Goal: Transaction & Acquisition: Purchase product/service

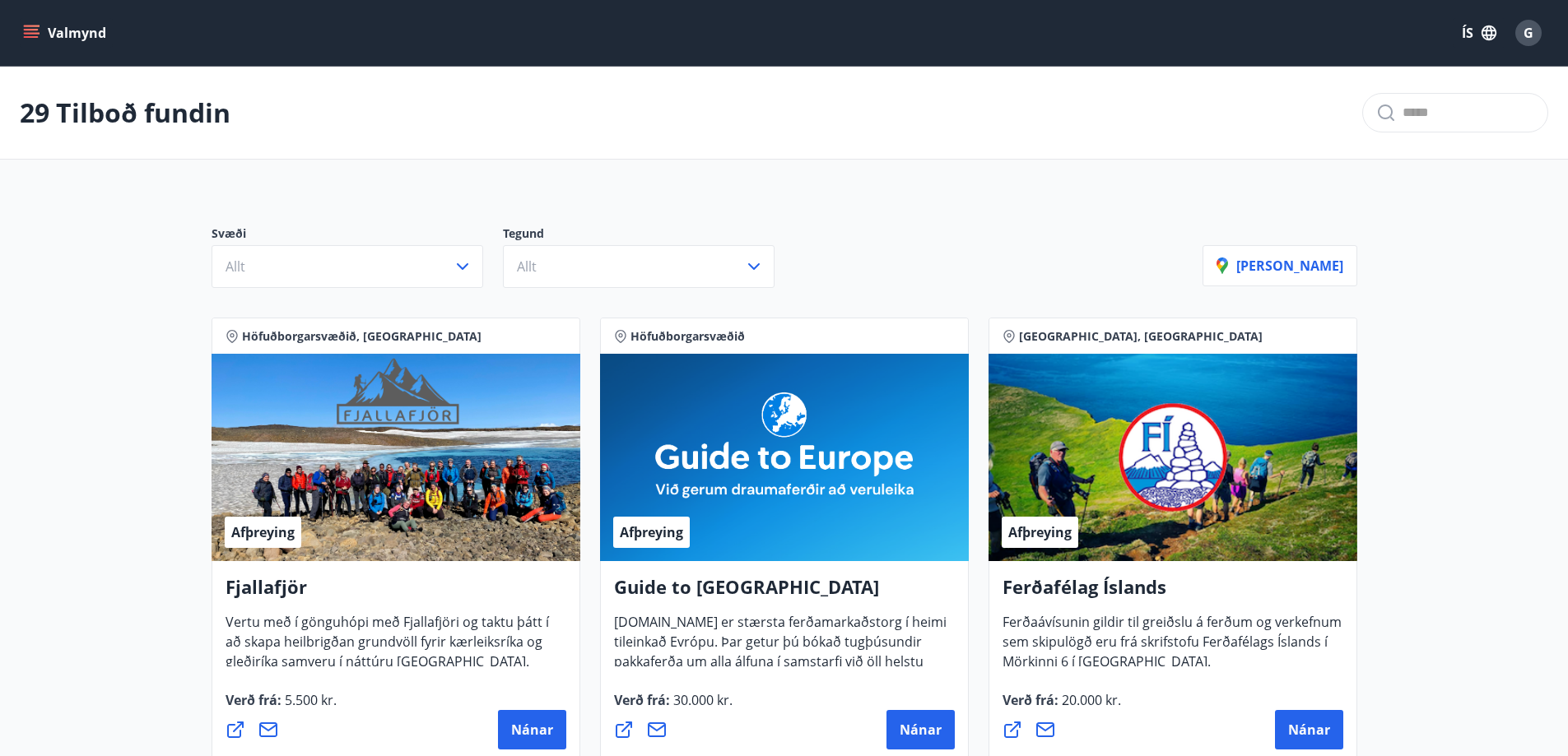
click at [63, 29] on button "Valmynd" at bounding box center [66, 32] width 93 height 30
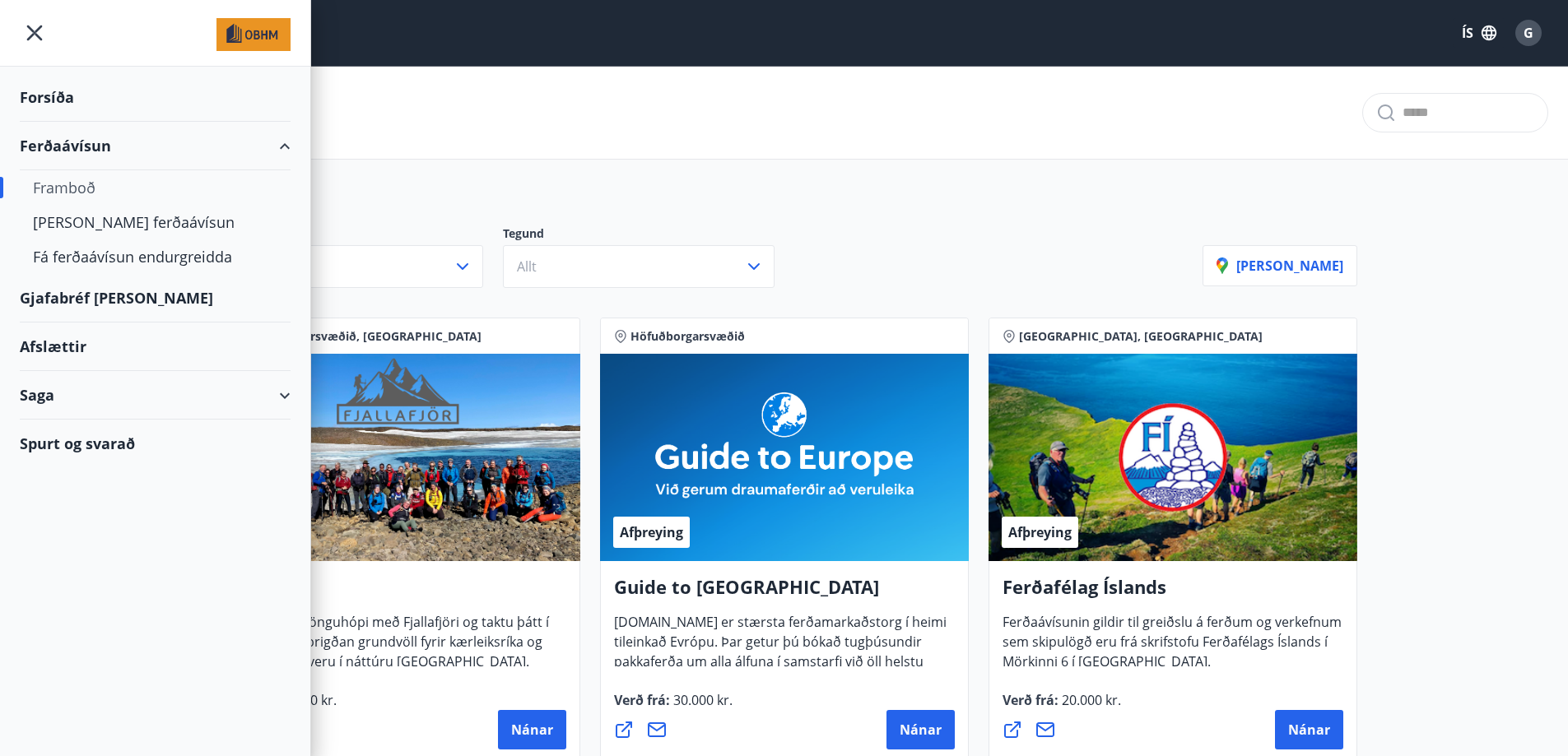
click at [289, 390] on div "Saga" at bounding box center [155, 396] width 271 height 49
click at [116, 433] on div "Ferðaávísun" at bounding box center [156, 437] width 245 height 34
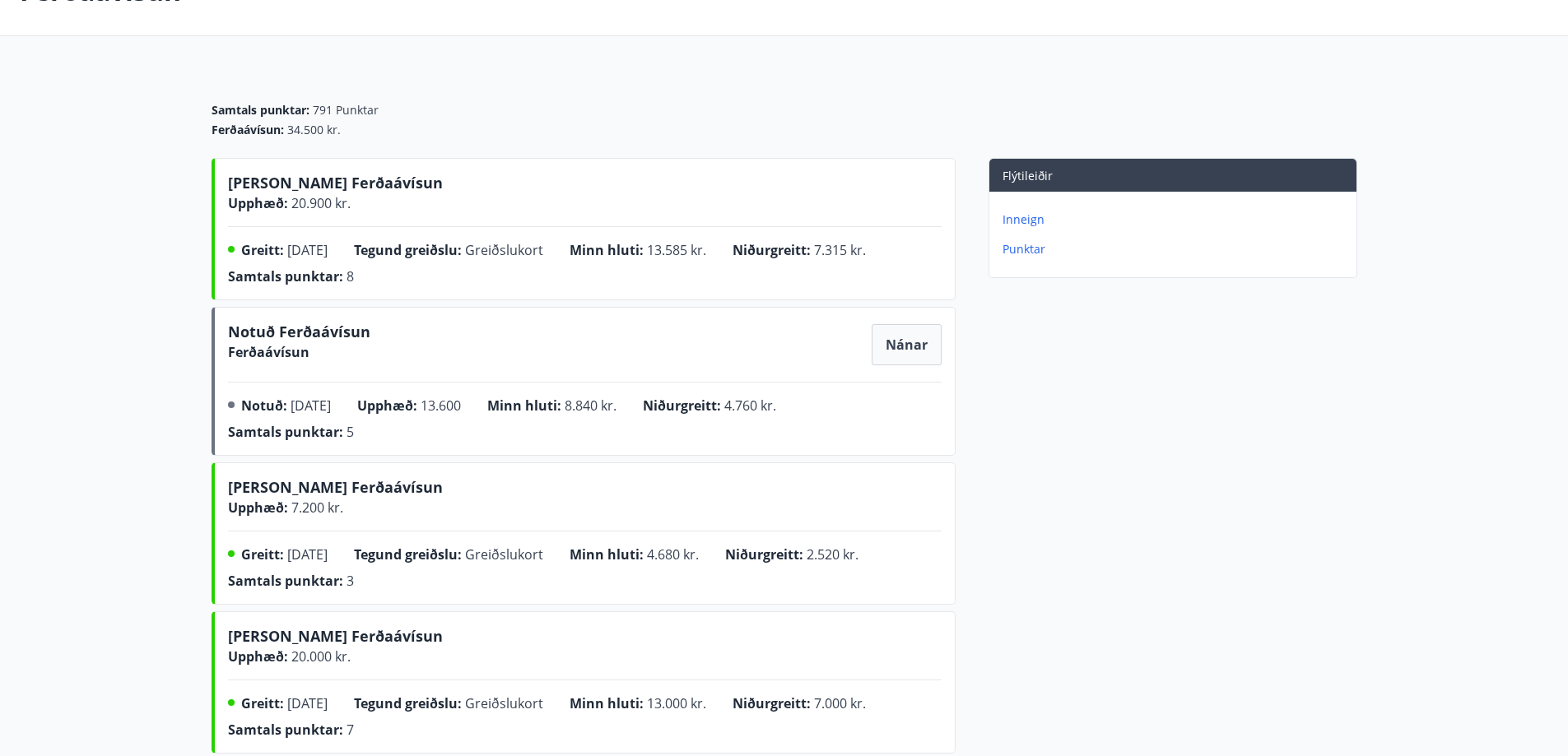
scroll to position [82, 0]
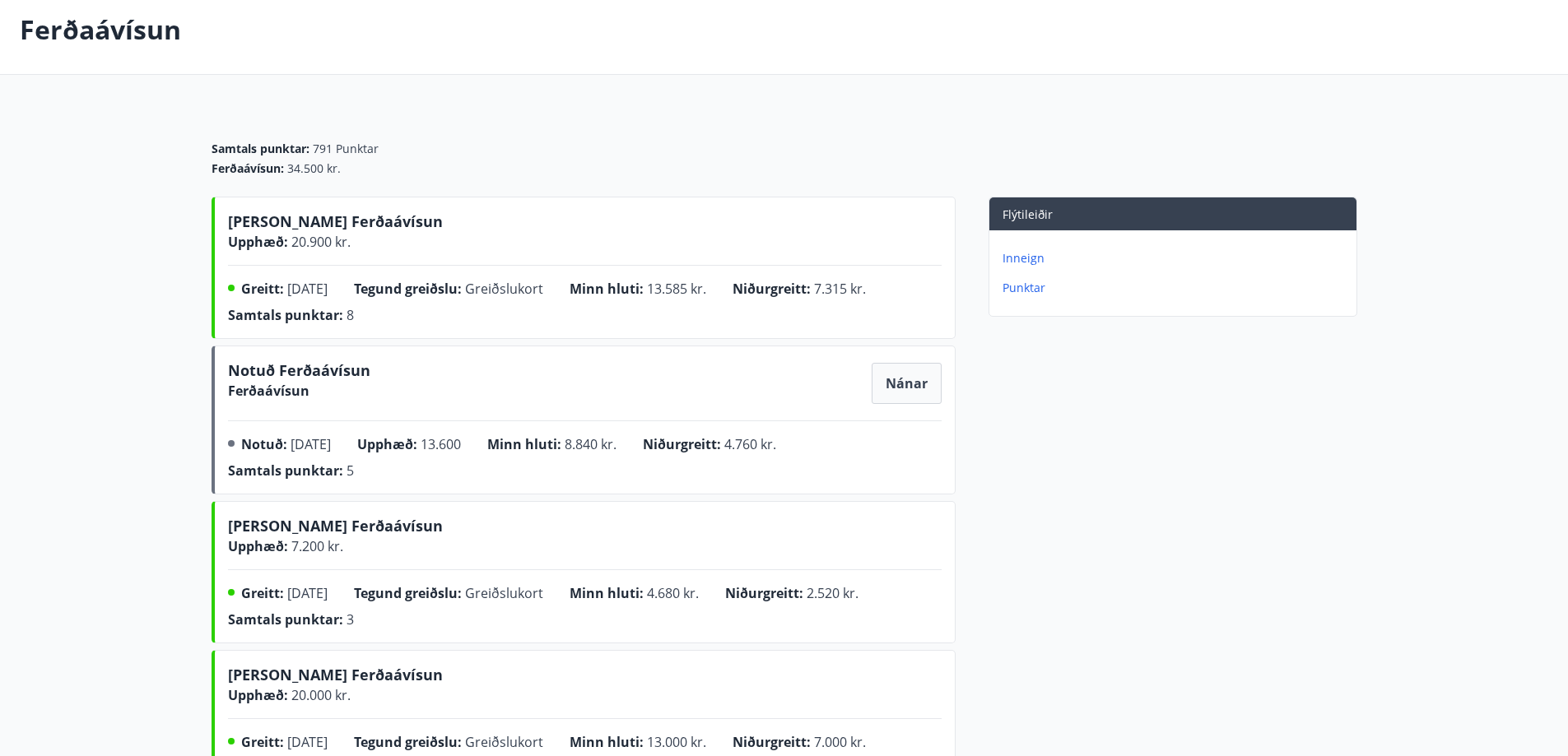
click at [921, 396] on button "Nánar" at bounding box center [906, 384] width 68 height 40
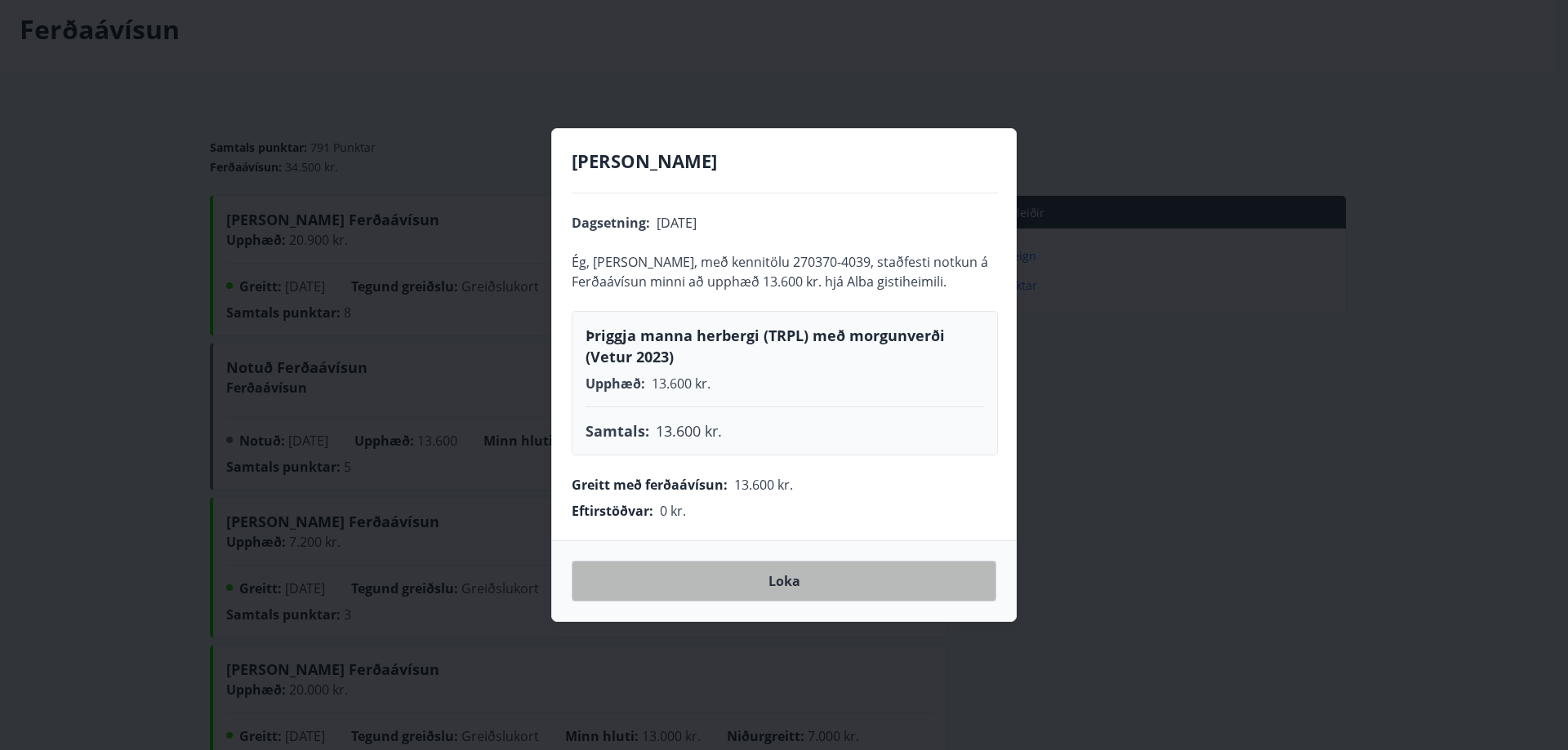
click at [868, 594] on button "Loka" at bounding box center [784, 581] width 425 height 41
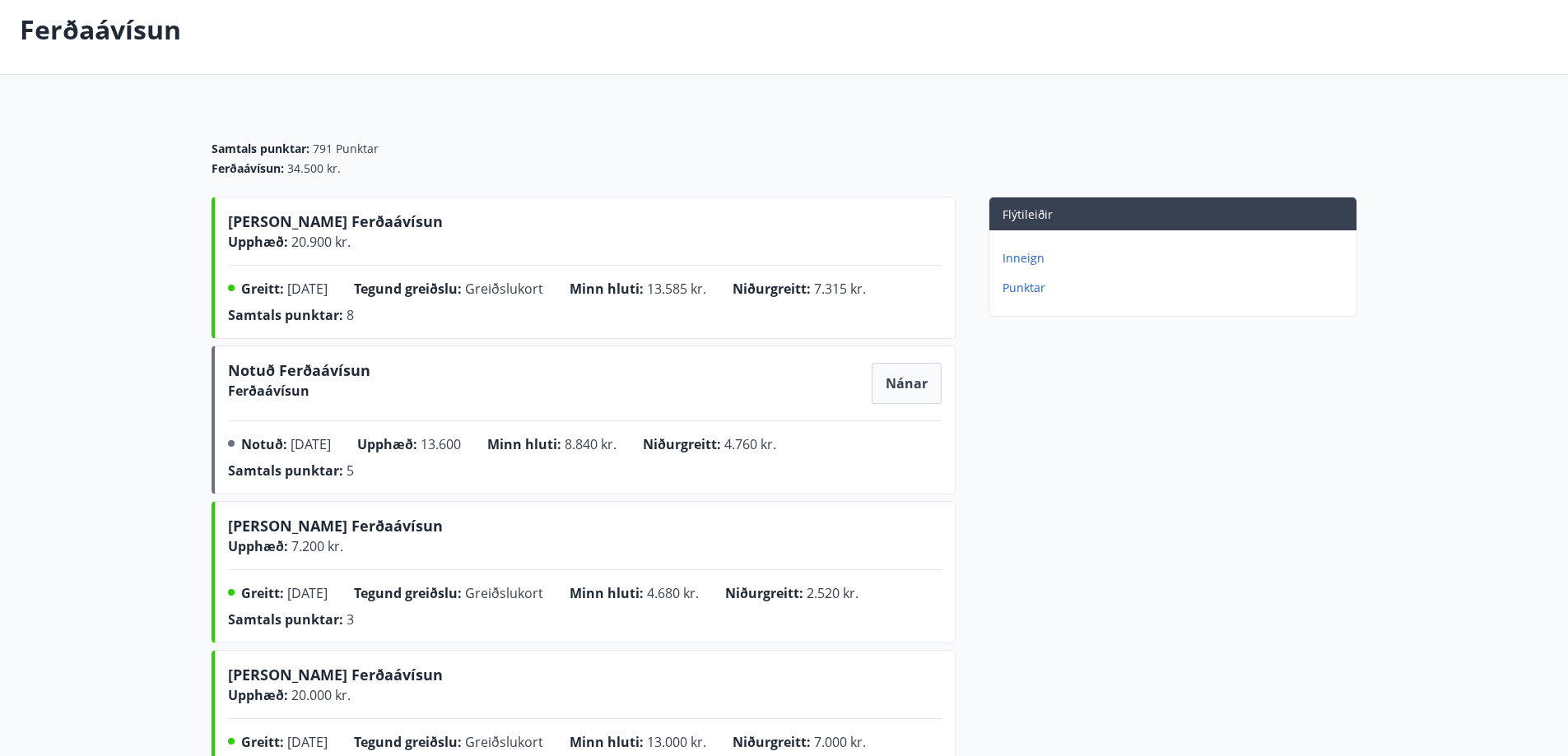
click at [1028, 254] on p "Inneign" at bounding box center [1176, 258] width 347 height 16
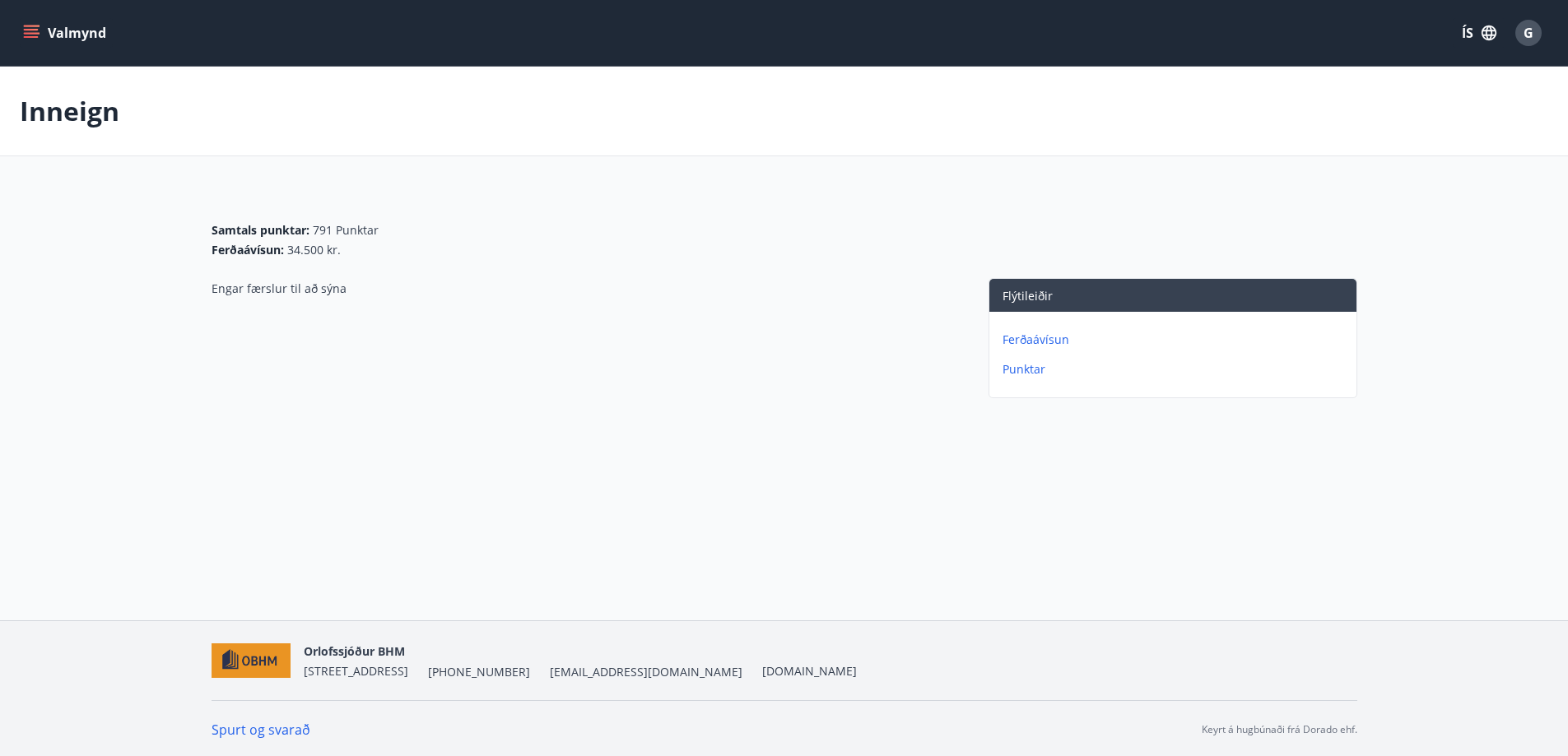
click at [1023, 336] on p "Ferðaávísun" at bounding box center [1176, 340] width 347 height 16
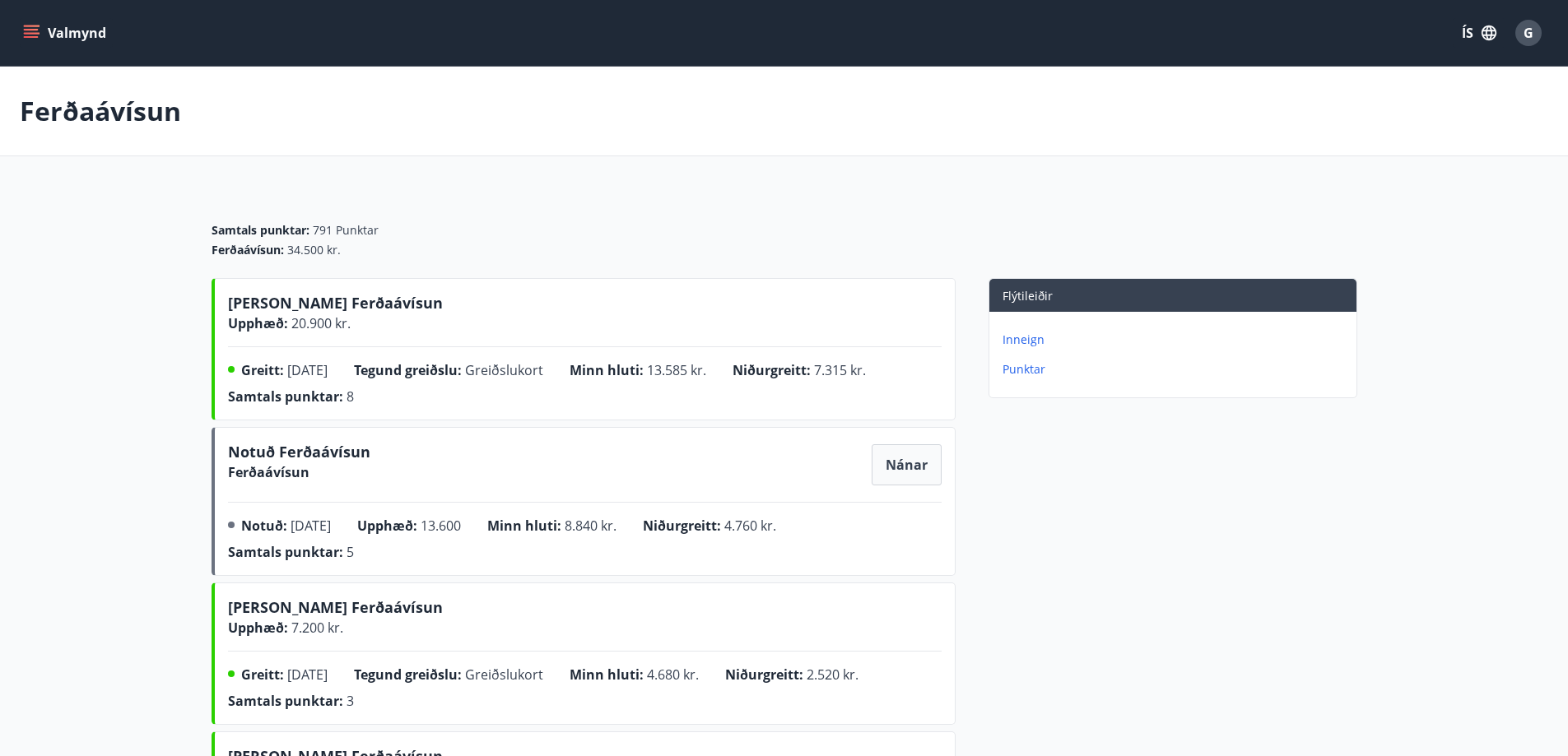
click at [1025, 372] on p "Punktar" at bounding box center [1176, 369] width 347 height 16
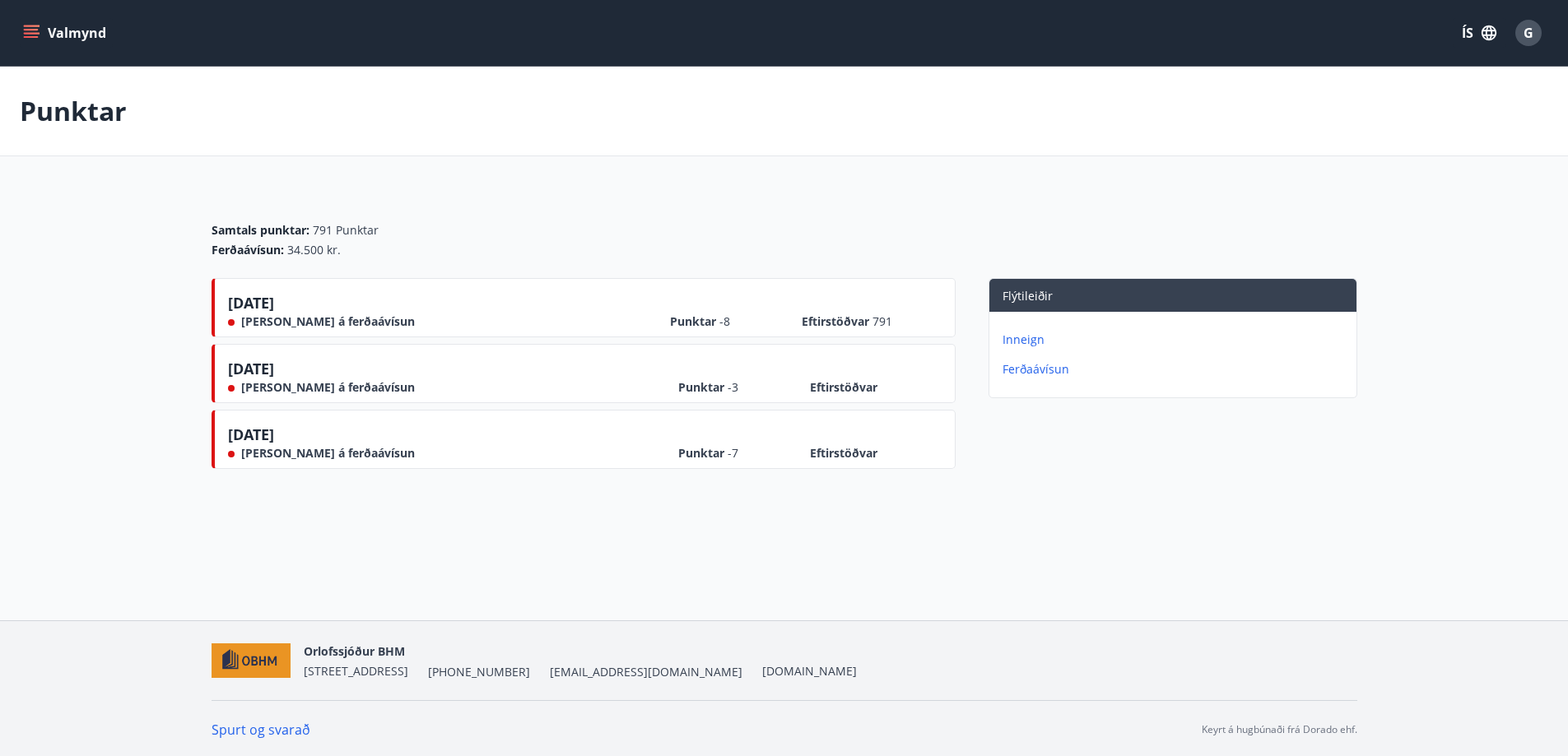
click at [310, 309] on div "[DATE] [PERSON_NAME] á ferðaávísun" at bounding box center [322, 311] width 187 height 38
click at [307, 325] on span "[PERSON_NAME] á ferðaávísun" at bounding box center [327, 322] width 174 height 16
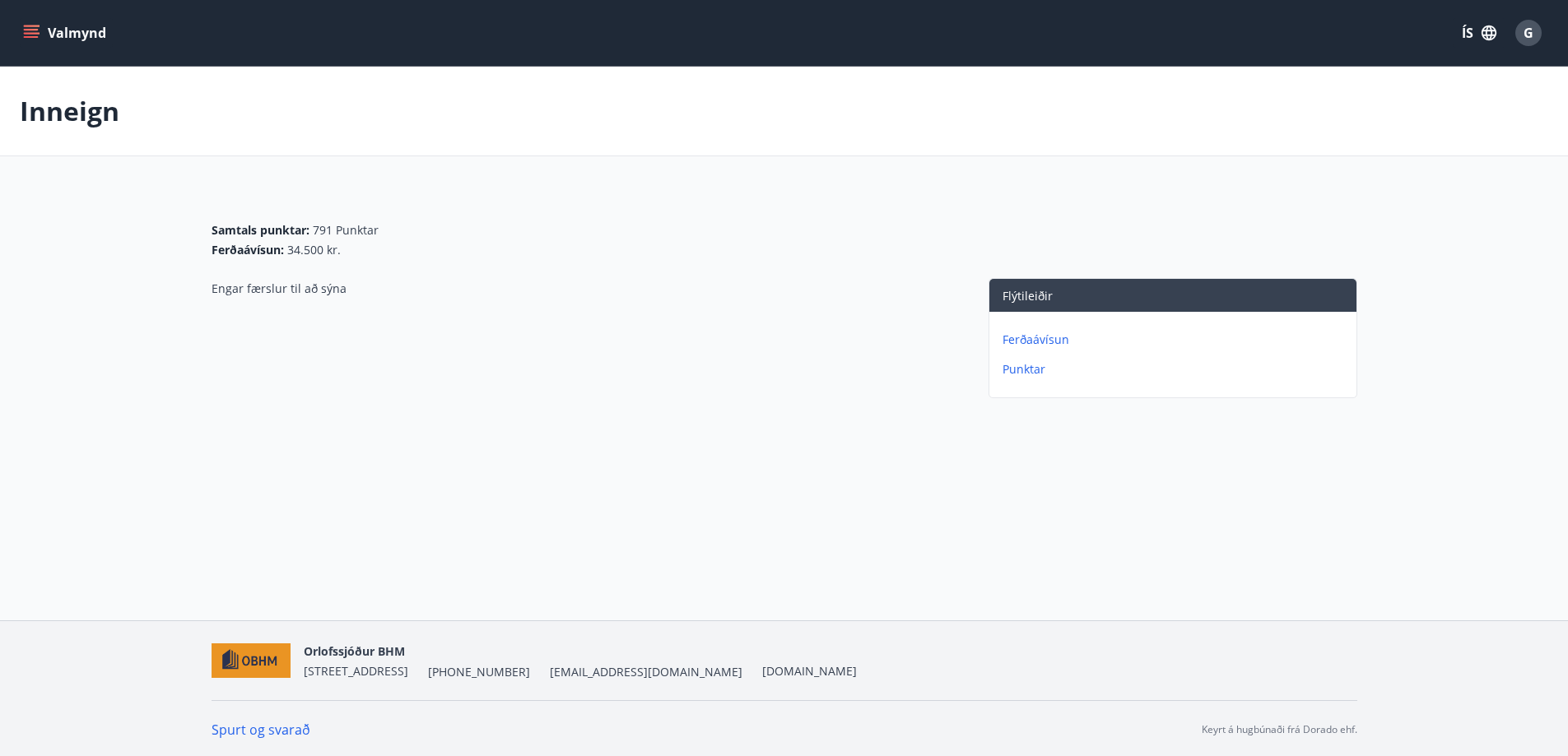
click at [79, 28] on button "Valmynd" at bounding box center [66, 32] width 93 height 30
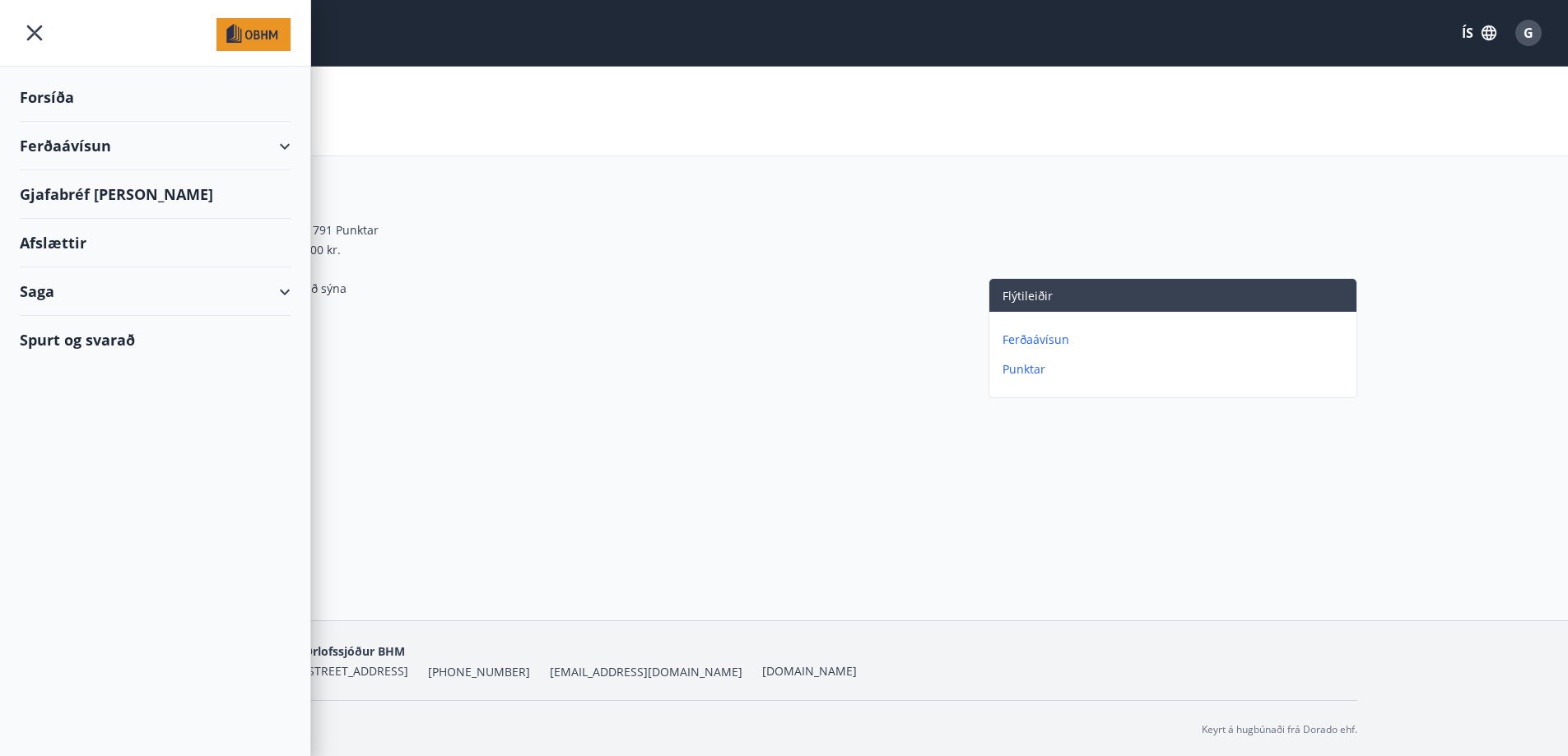
click at [58, 100] on div "Forsíða" at bounding box center [155, 97] width 271 height 49
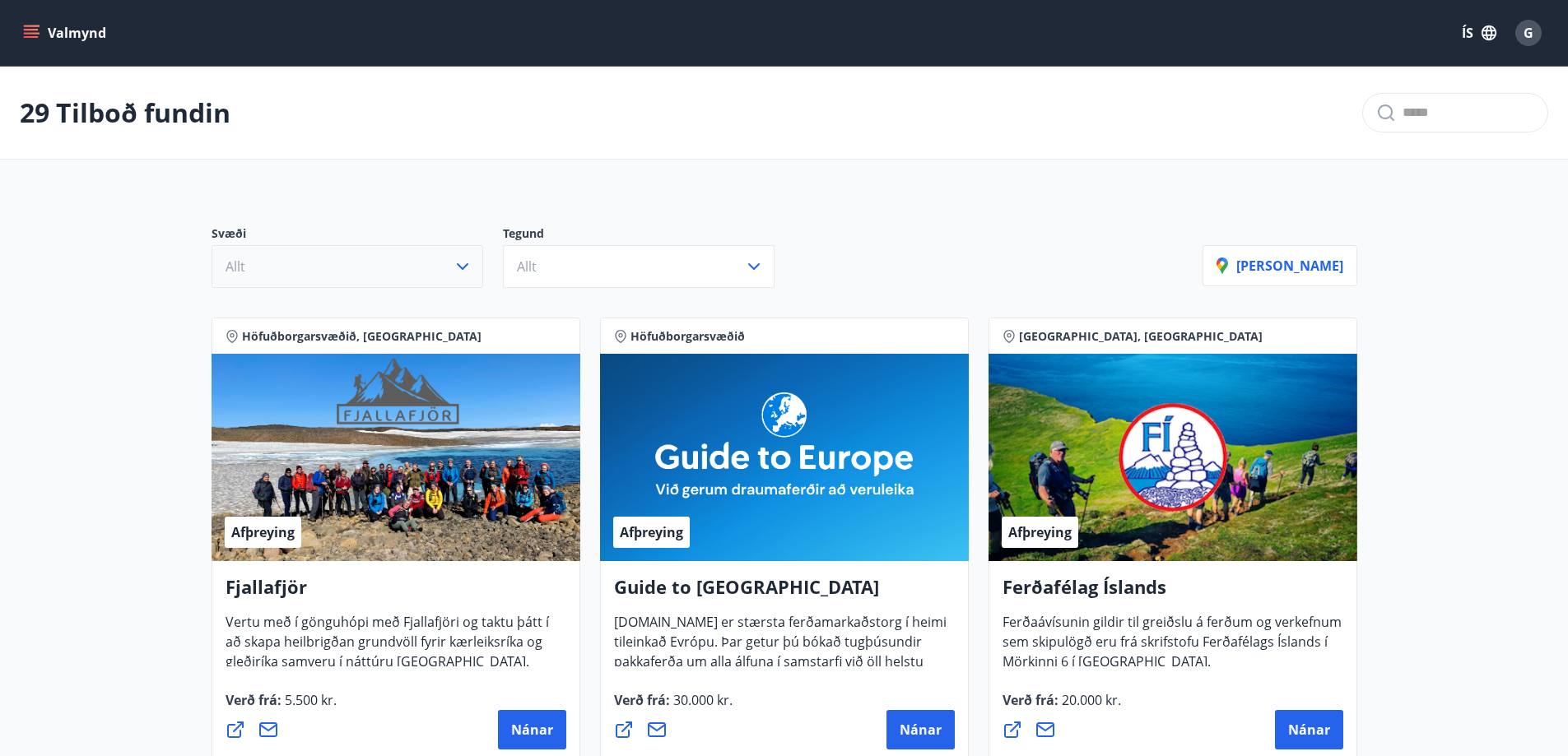
click at [463, 265] on icon "button" at bounding box center [463, 267] width 20 height 20
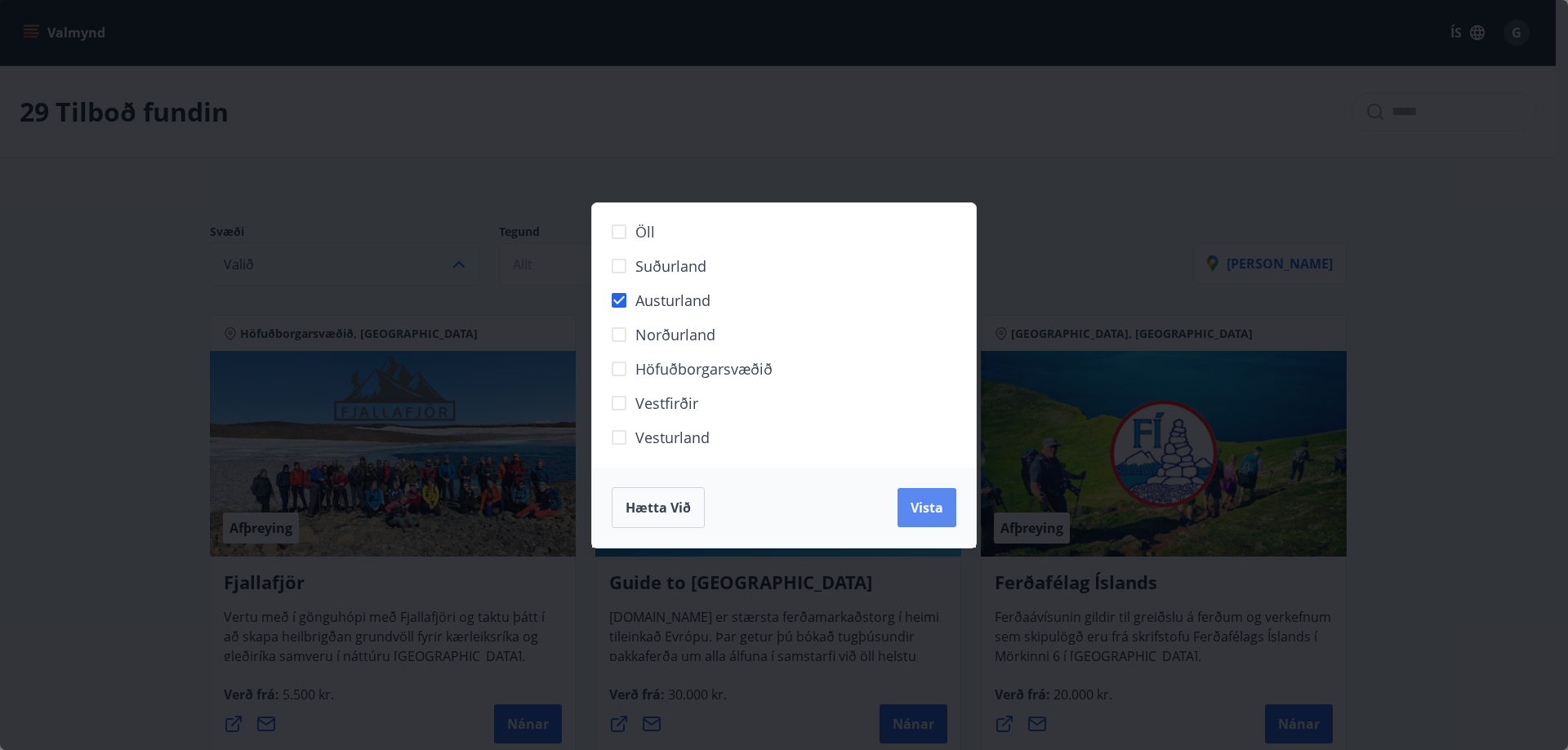
click at [921, 507] on span "Vista" at bounding box center [927, 507] width 33 height 18
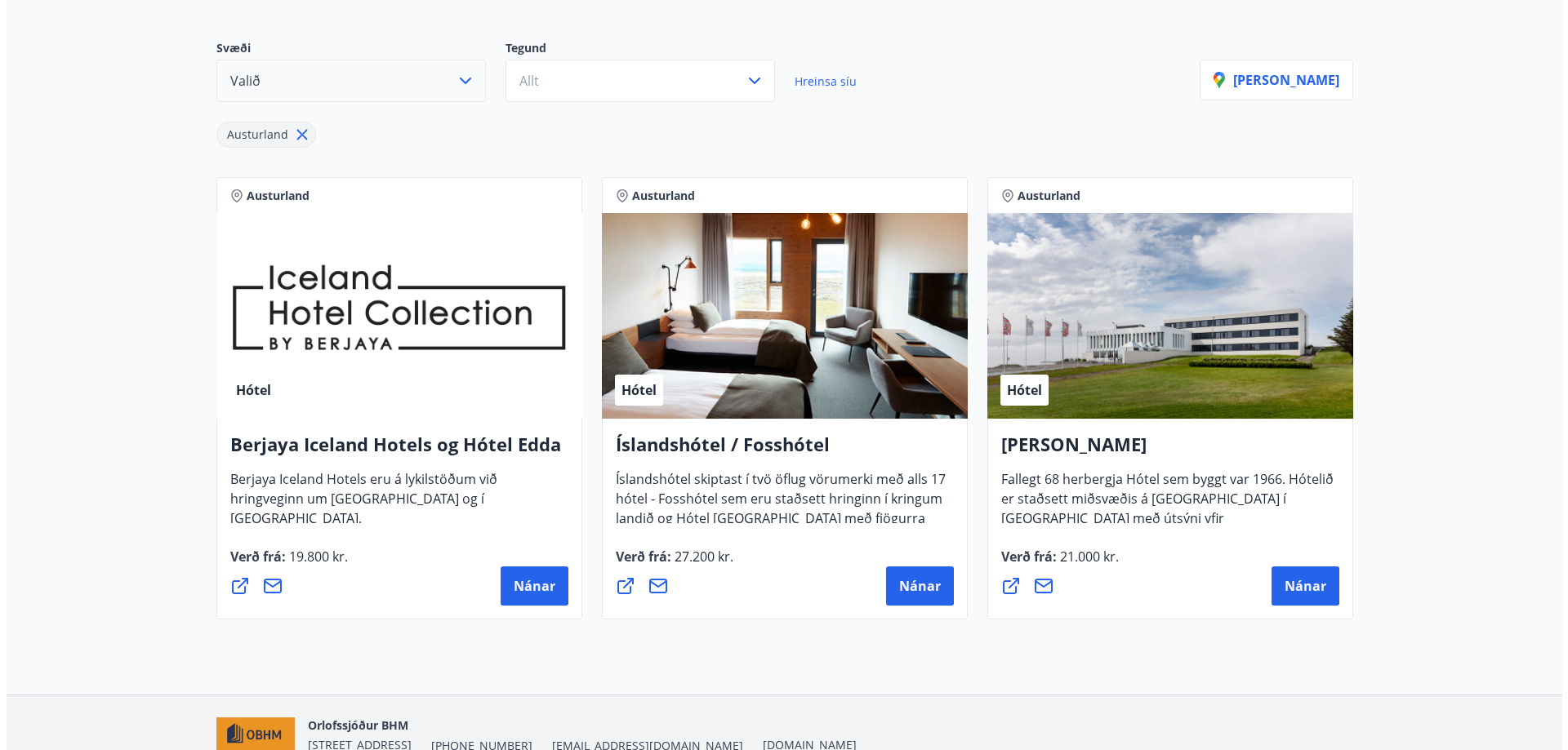
scroll to position [266, 0]
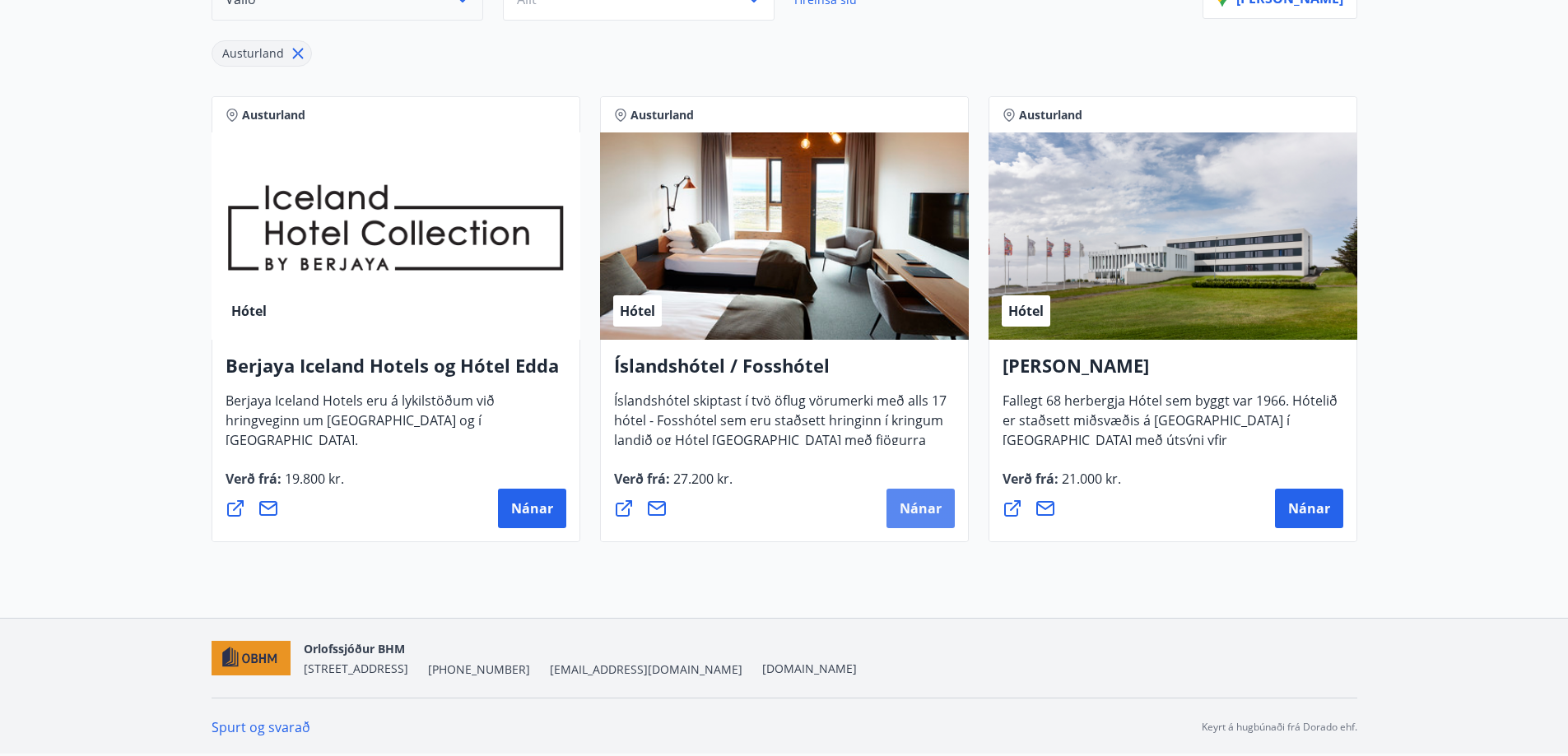
click at [918, 516] on span "Nánar" at bounding box center [921, 509] width 42 height 18
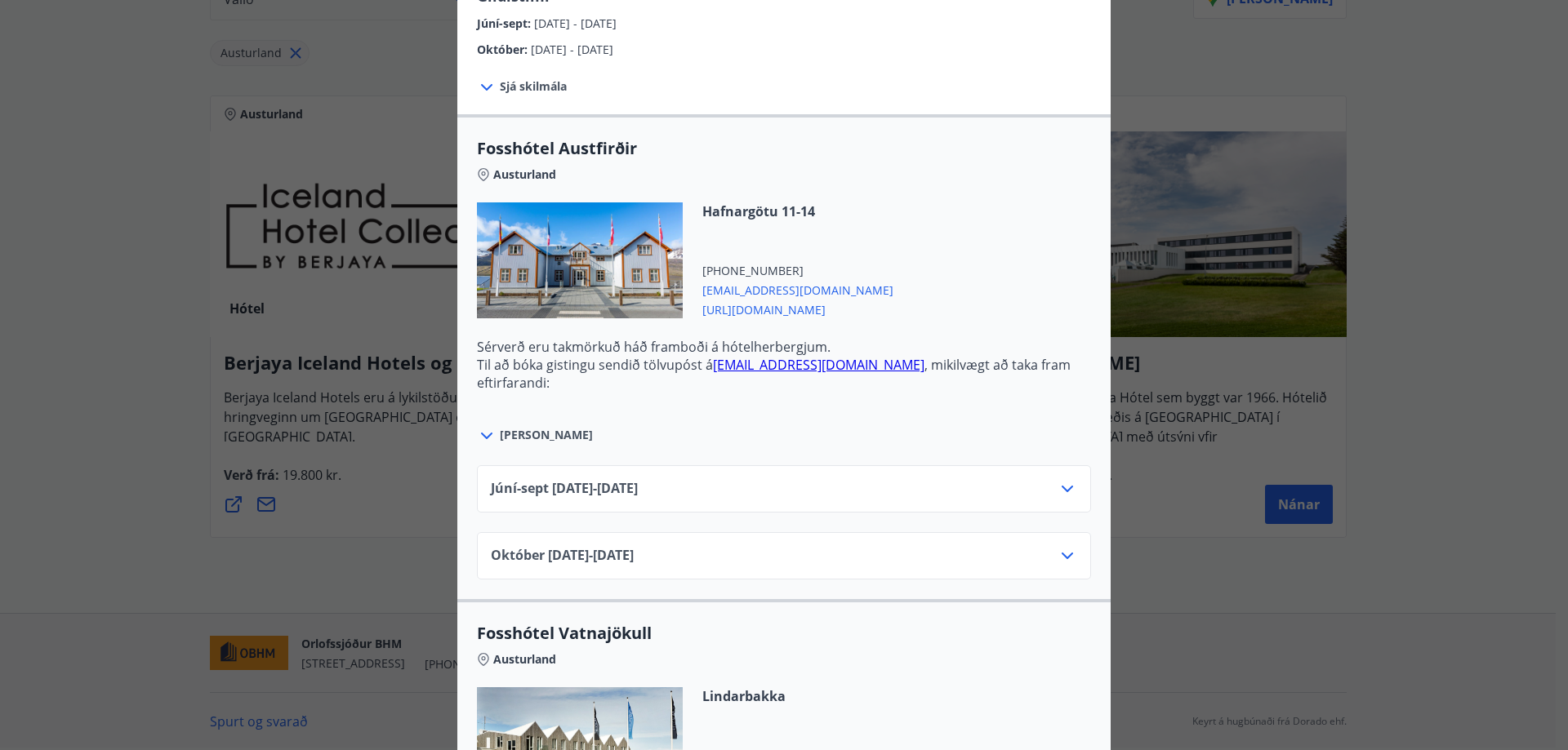
scroll to position [490, 0]
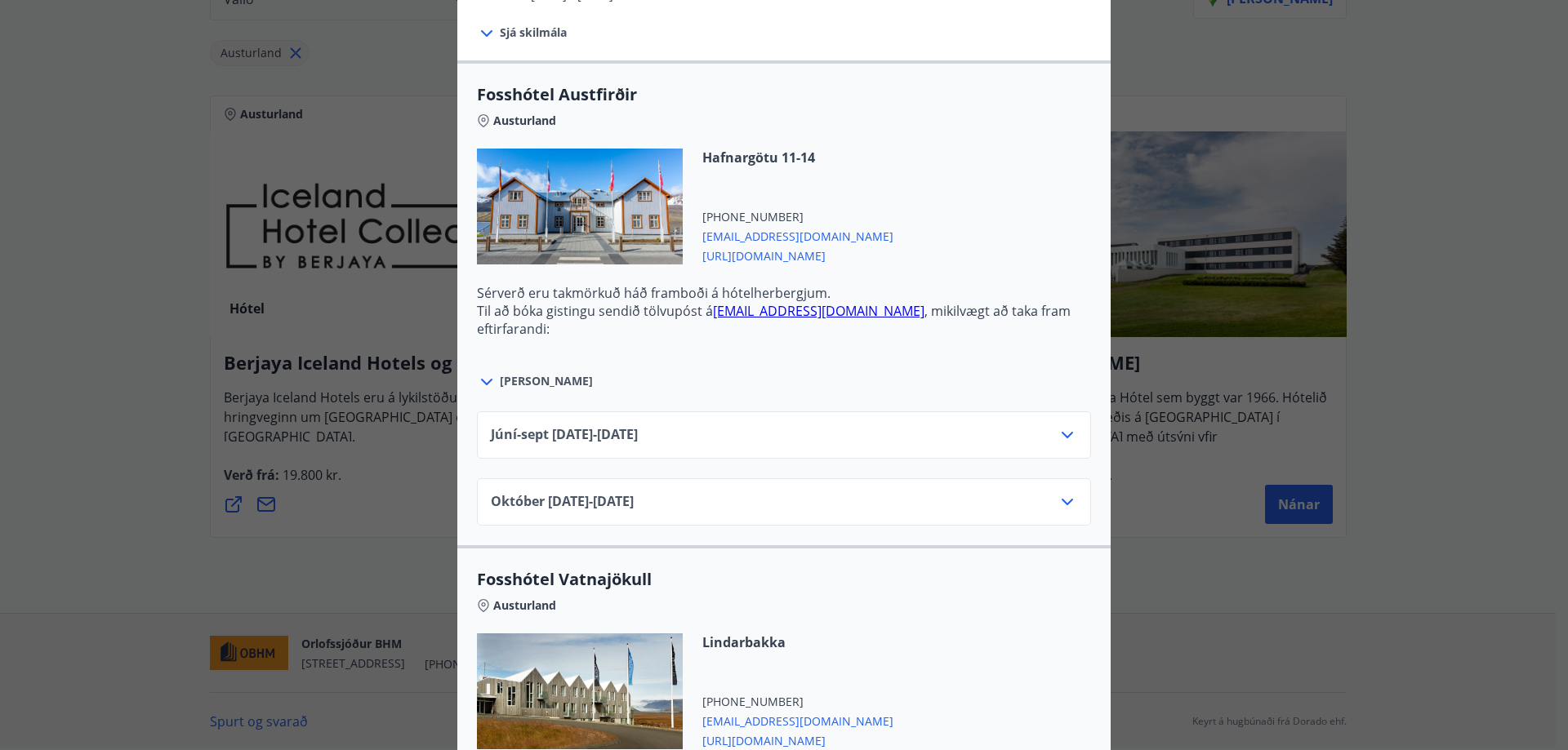
click at [1058, 506] on icon at bounding box center [1068, 502] width 20 height 20
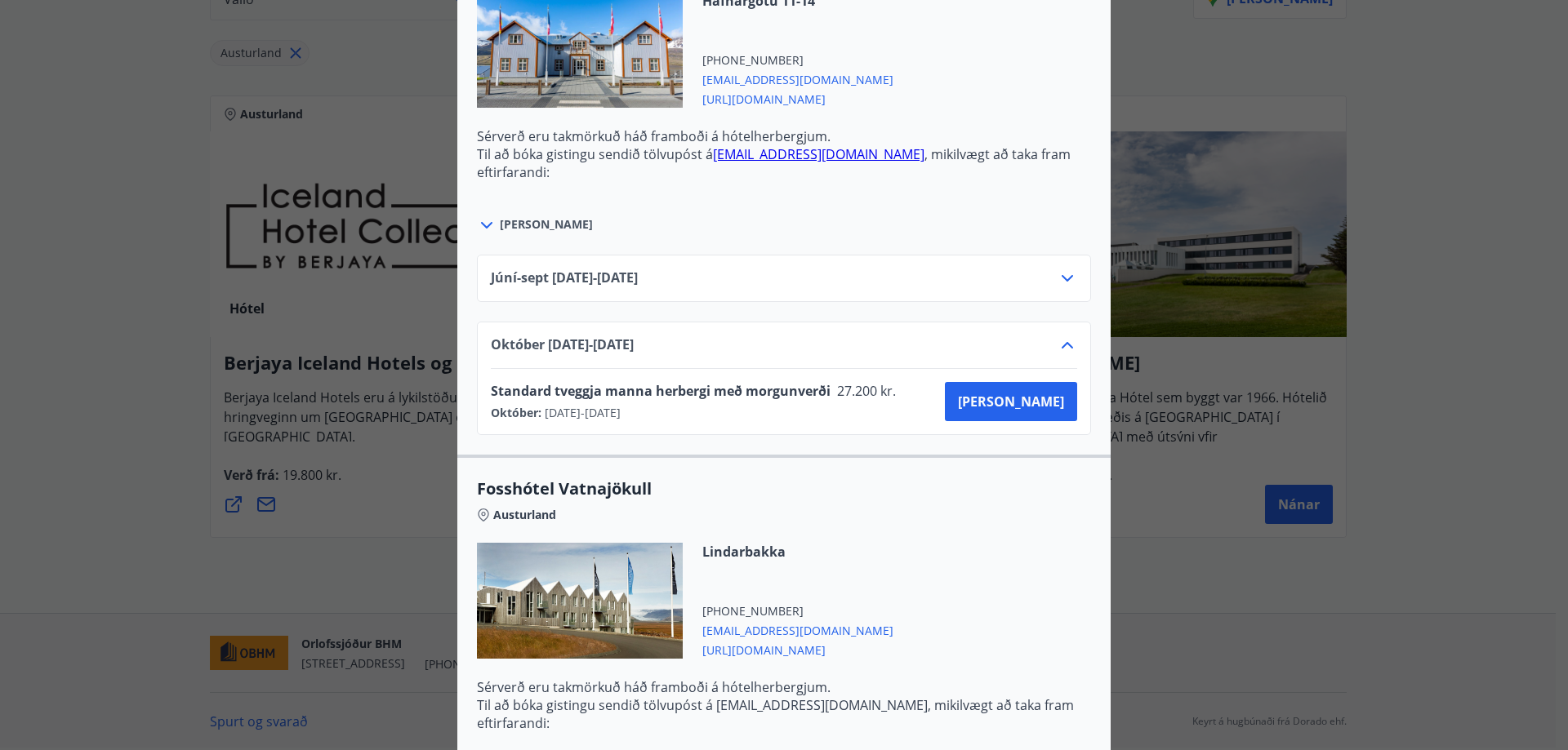
scroll to position [653, 0]
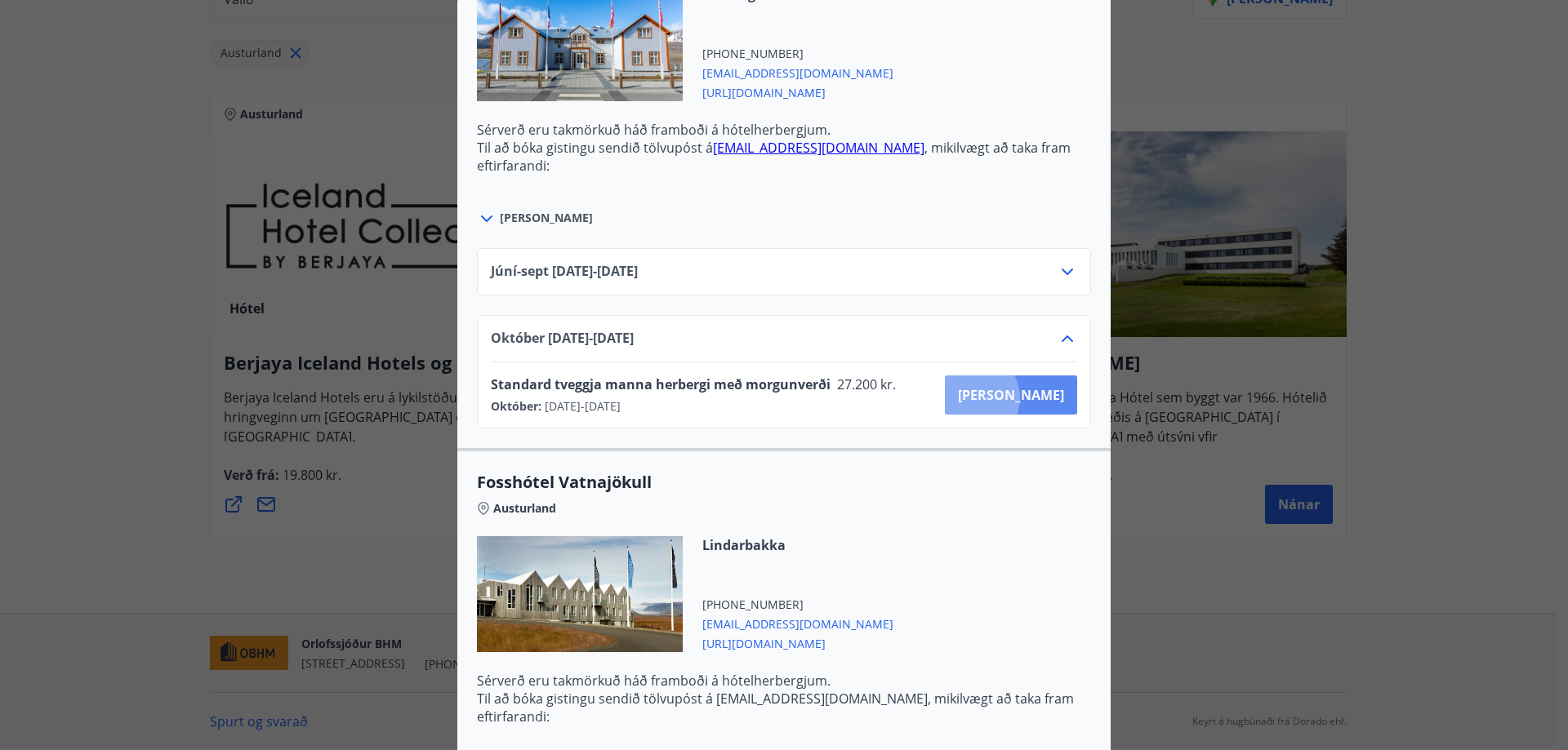
click at [1029, 399] on span "[PERSON_NAME]" at bounding box center [1011, 395] width 106 height 18
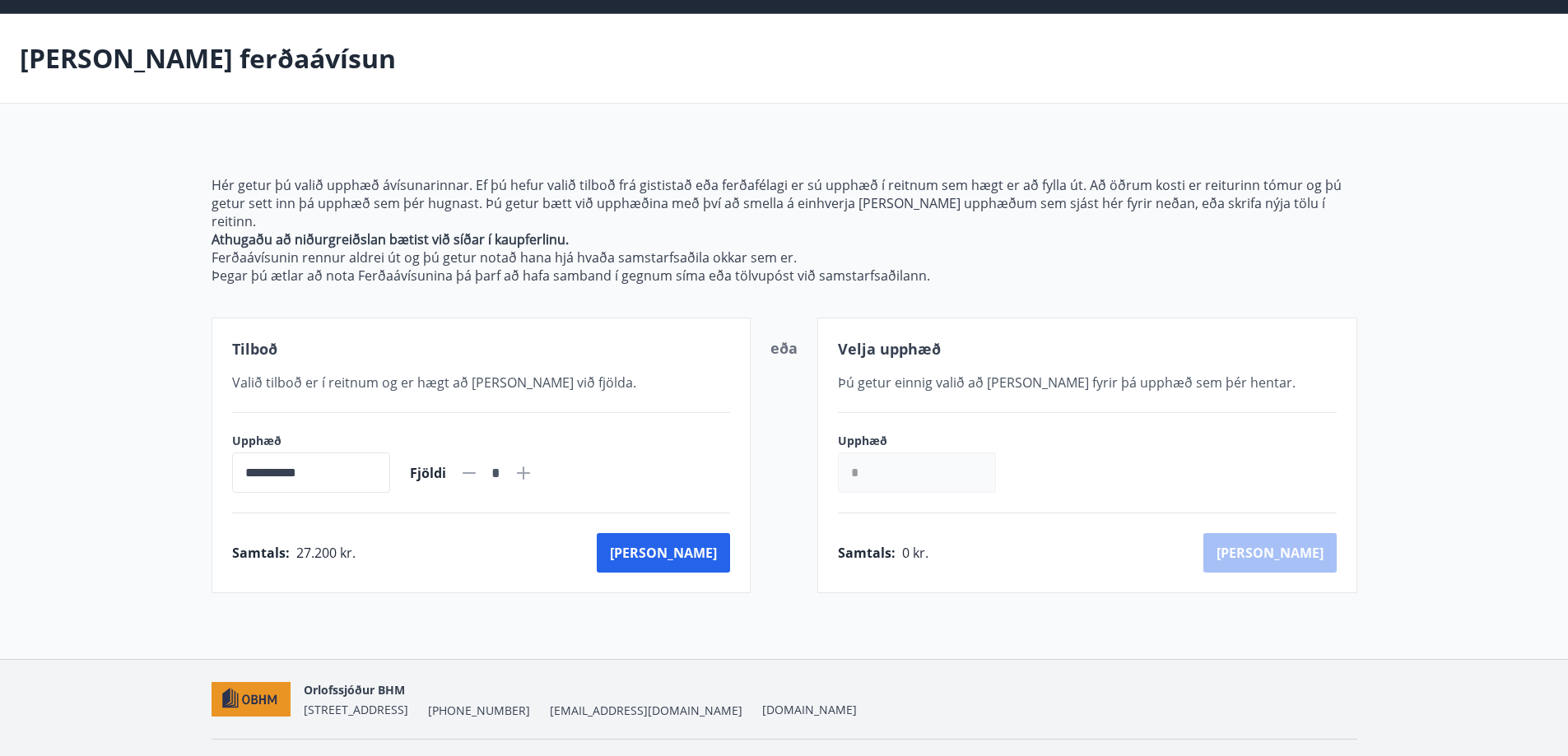
scroll to position [76, 0]
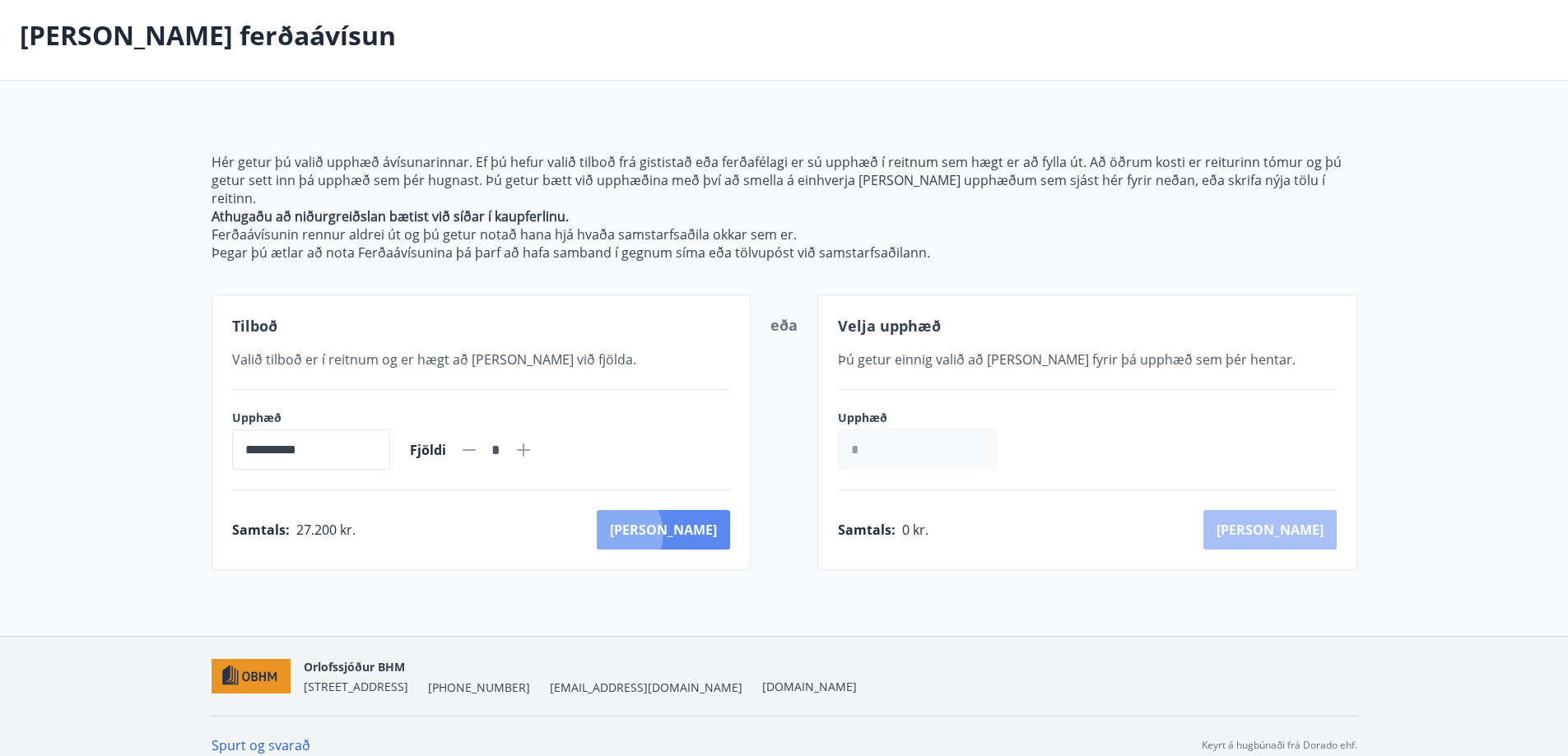
click at [686, 515] on button "[PERSON_NAME]" at bounding box center [664, 530] width 133 height 40
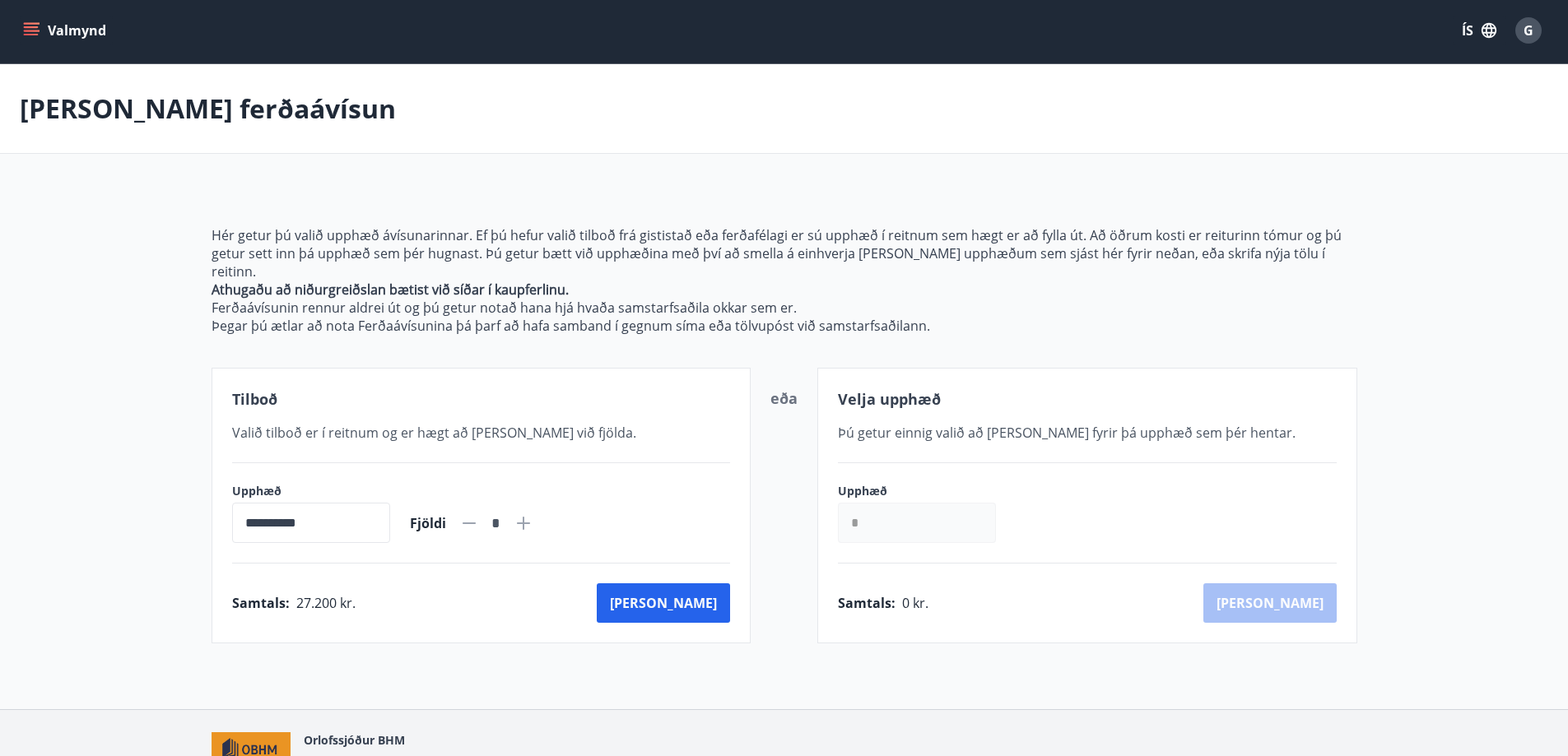
scroll to position [76, 0]
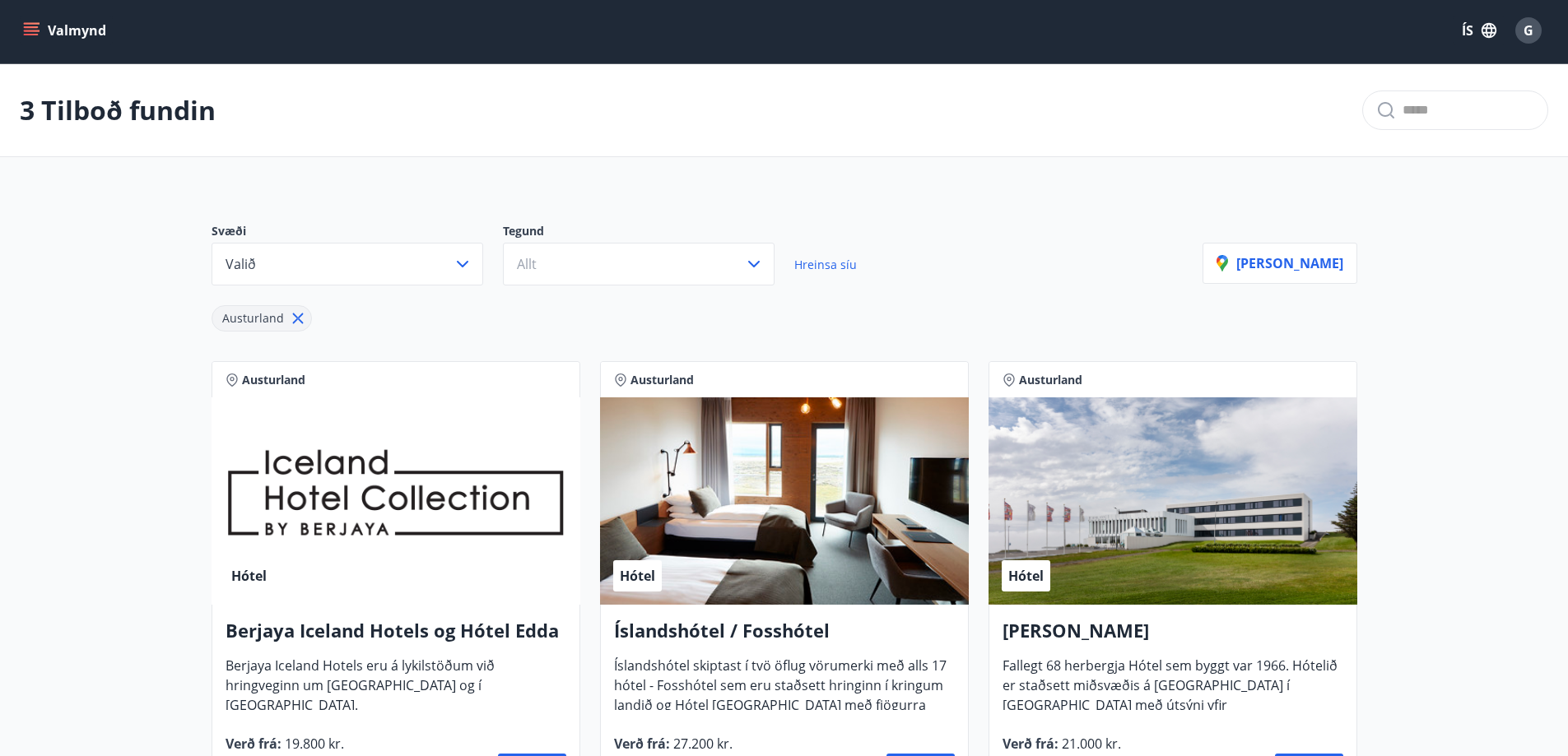
scroll to position [76, 0]
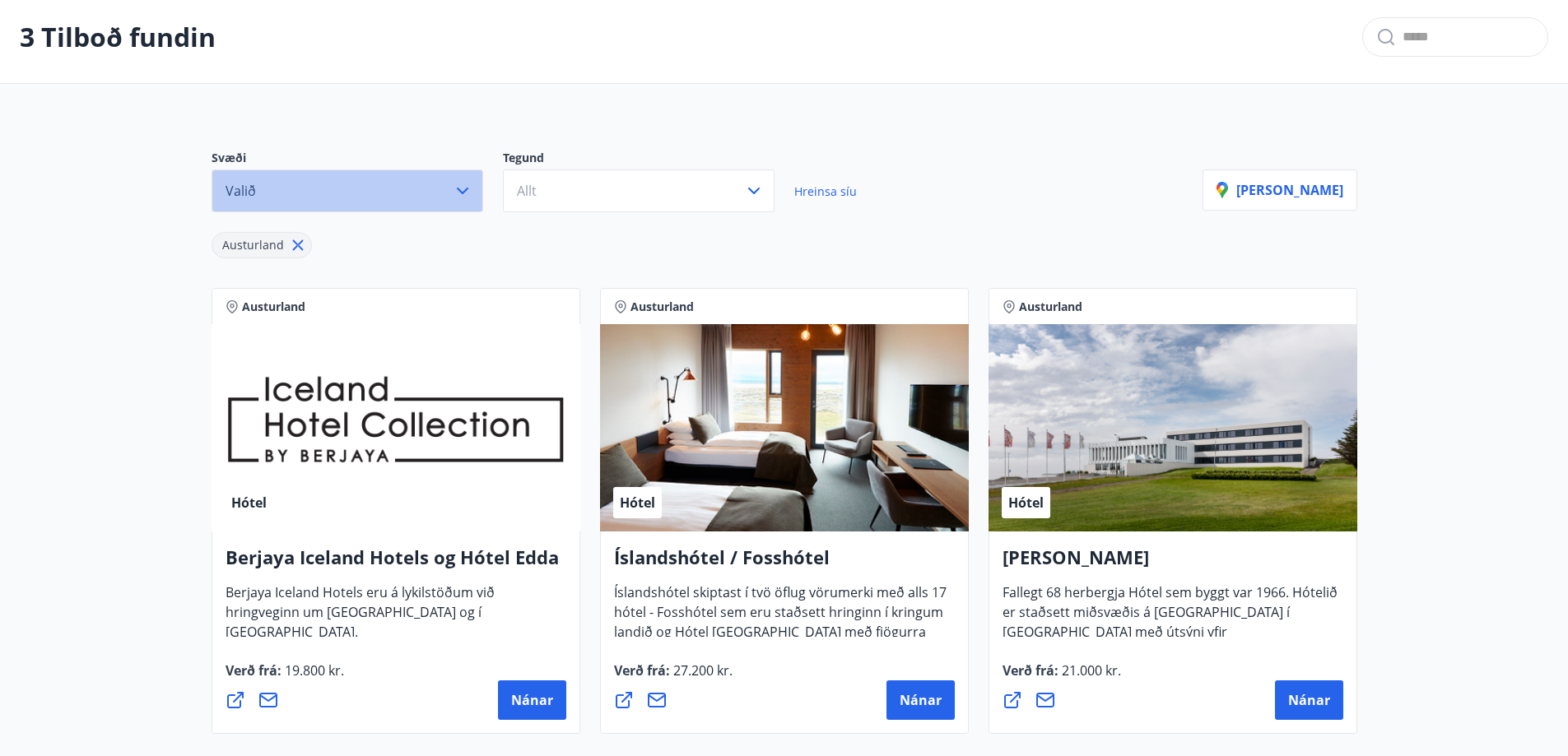
click at [467, 192] on icon "button" at bounding box center [463, 191] width 20 height 20
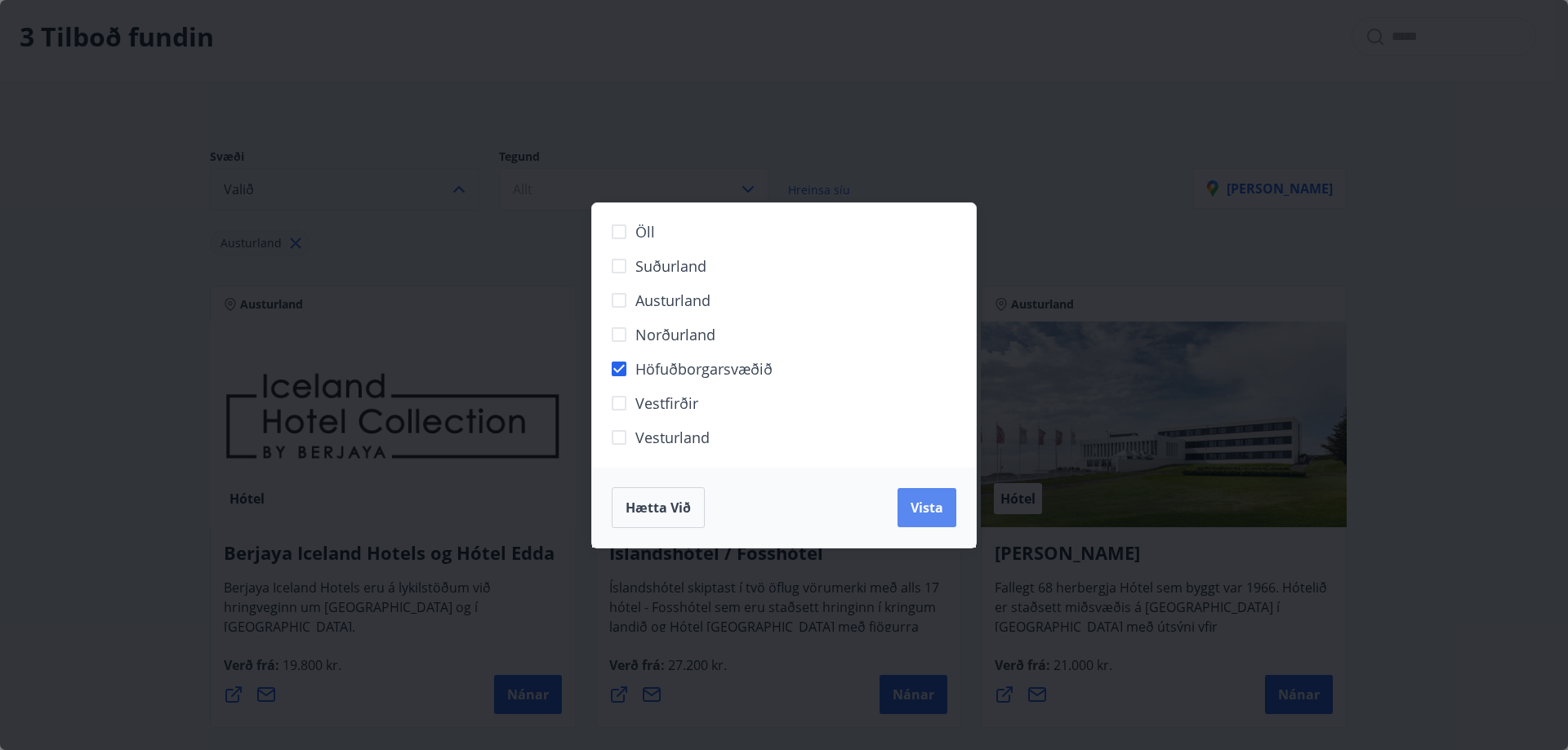
click at [939, 502] on span "Vista" at bounding box center [927, 507] width 33 height 18
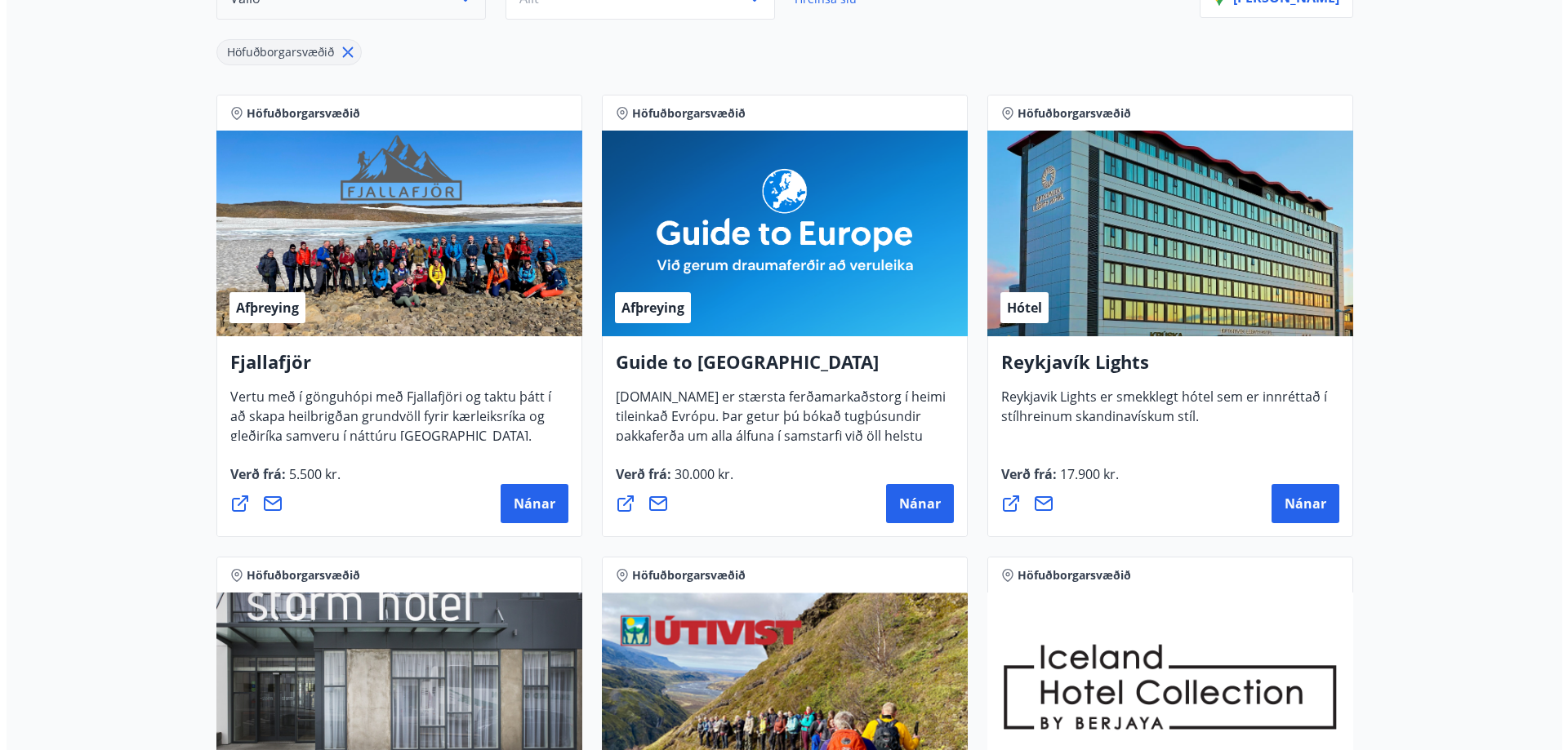
scroll to position [238, 0]
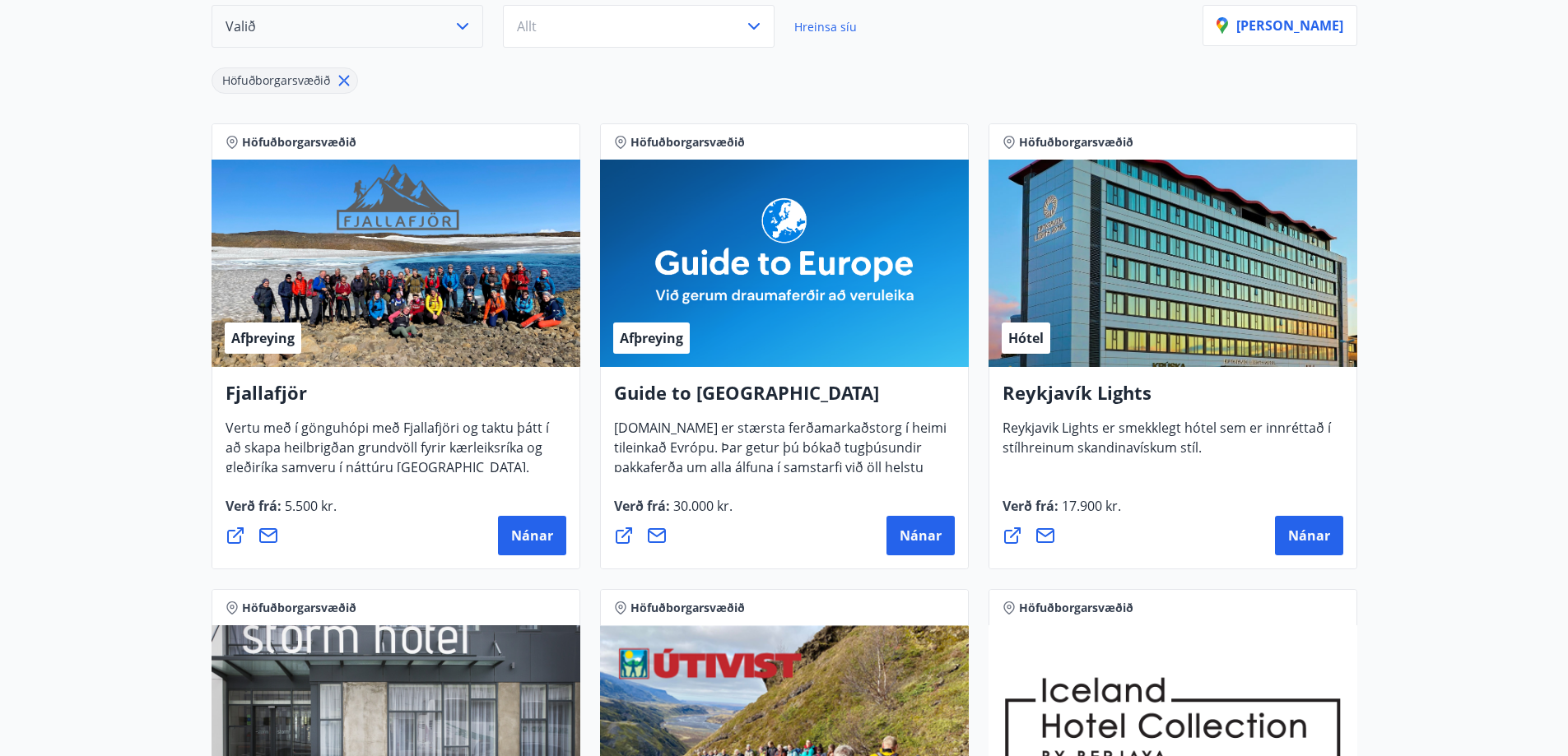
click at [1206, 309] on div "Hótel" at bounding box center [1173, 263] width 369 height 208
click at [1109, 403] on h4 "Reykjavík Lights" at bounding box center [1172, 399] width 341 height 38
click at [1305, 526] on button "Nánar" at bounding box center [1309, 536] width 68 height 40
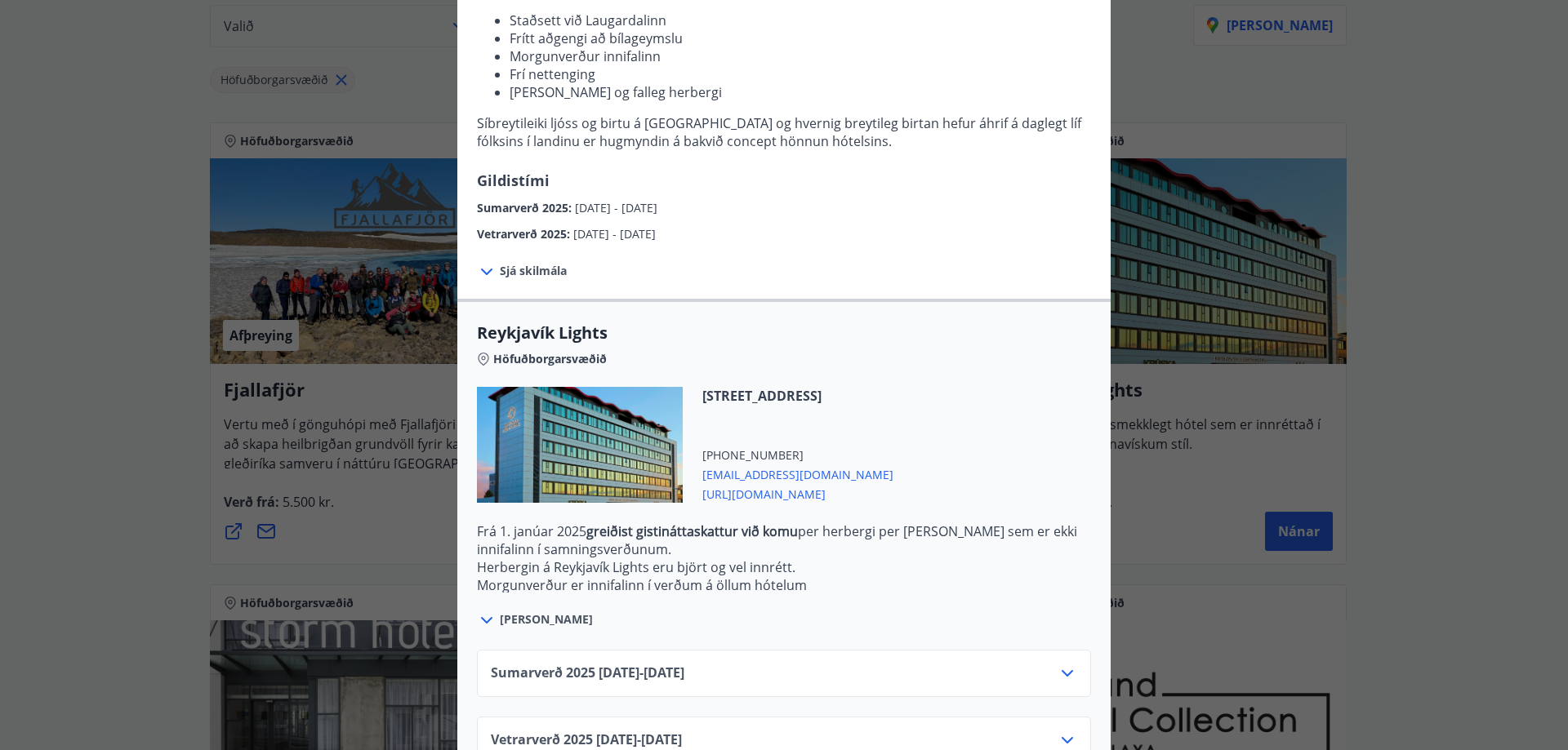
scroll to position [279, 0]
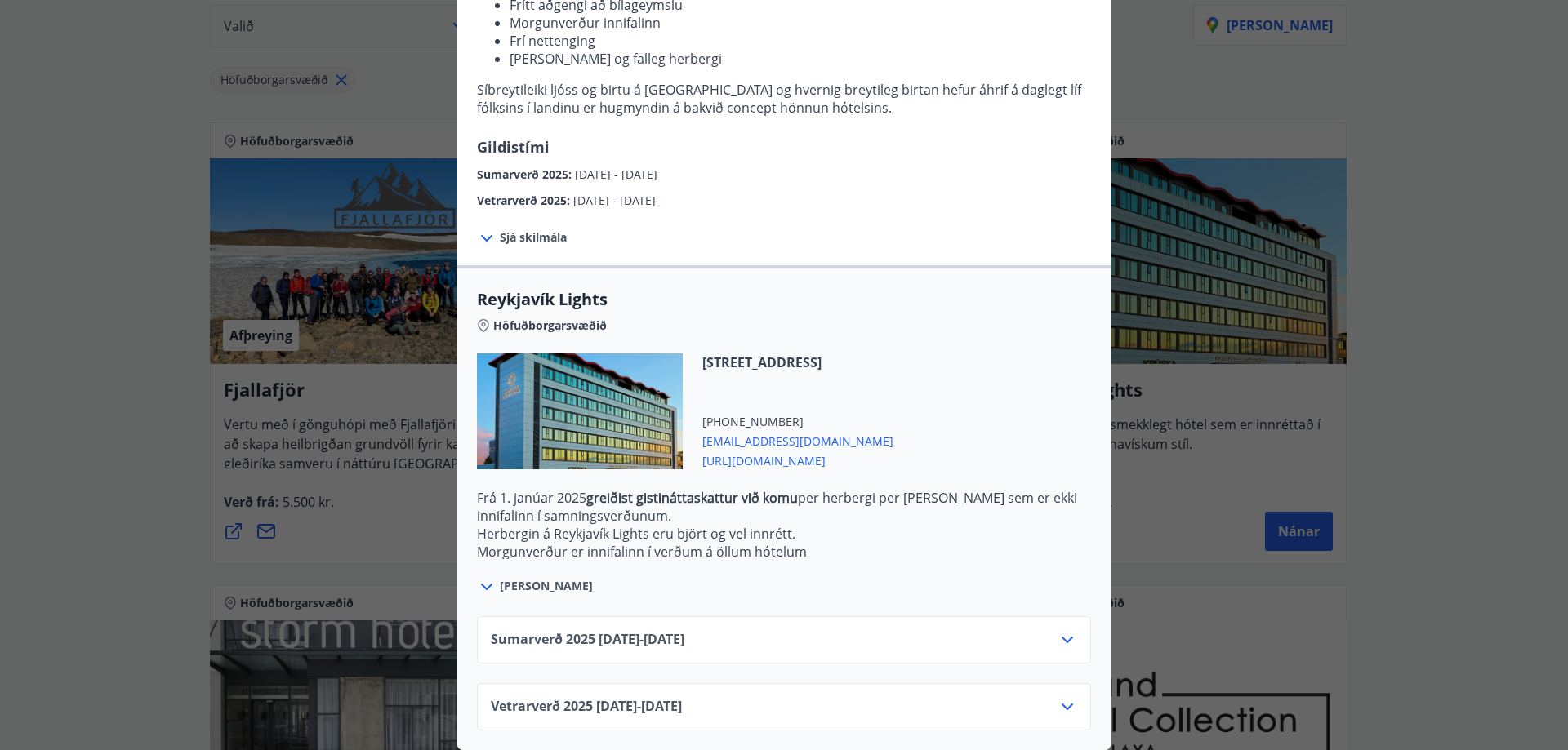
drag, startPoint x: 1058, startPoint y: 699, endPoint x: 1049, endPoint y: 681, distance: 20.1
click at [1059, 699] on icon at bounding box center [1068, 707] width 20 height 20
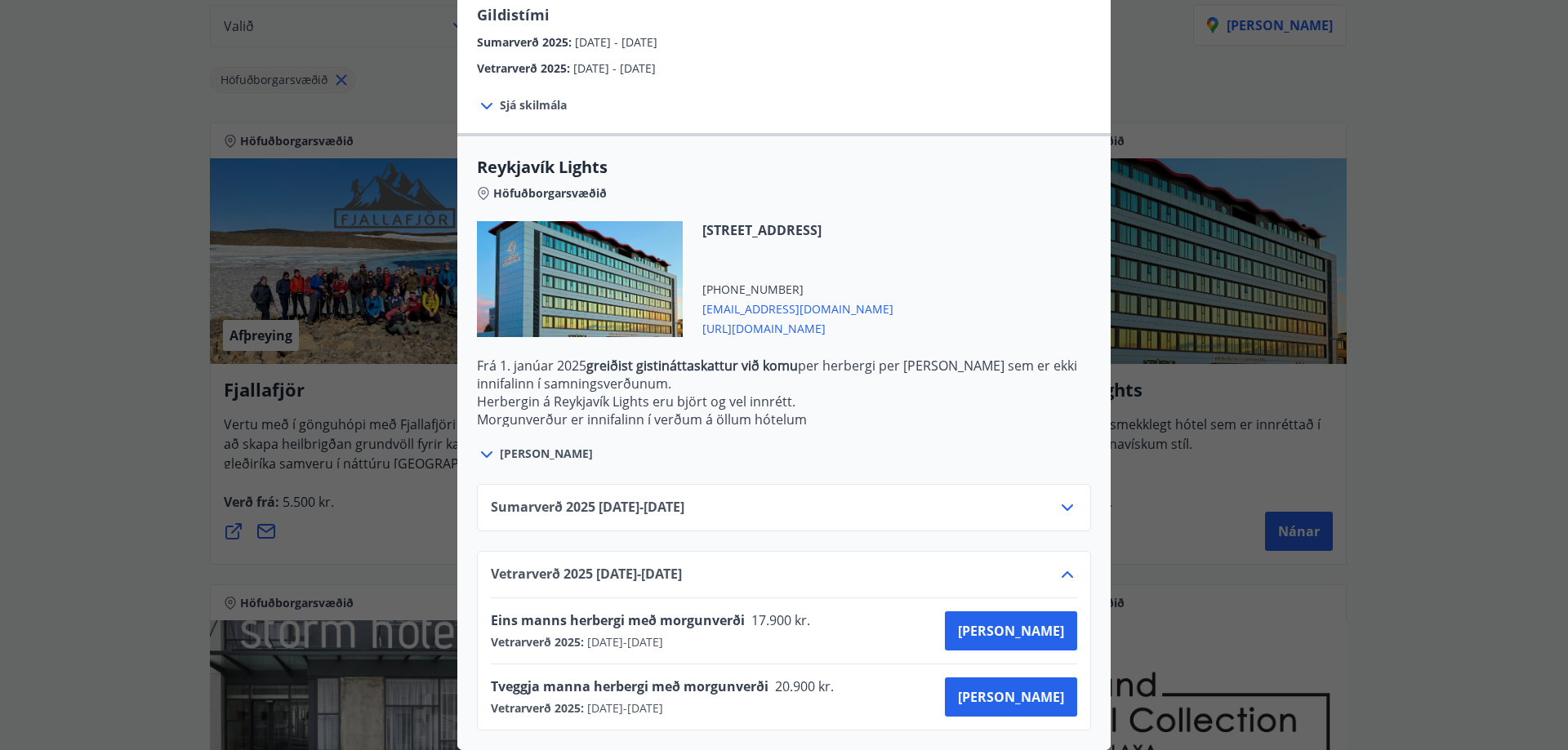
scroll to position [411, 0]
click at [398, 385] on div "Reykjavík Lights Fyrir bókarnir og frekari upplýsingar vinsamlega senduð póst á…" at bounding box center [784, 375] width 1568 height 750
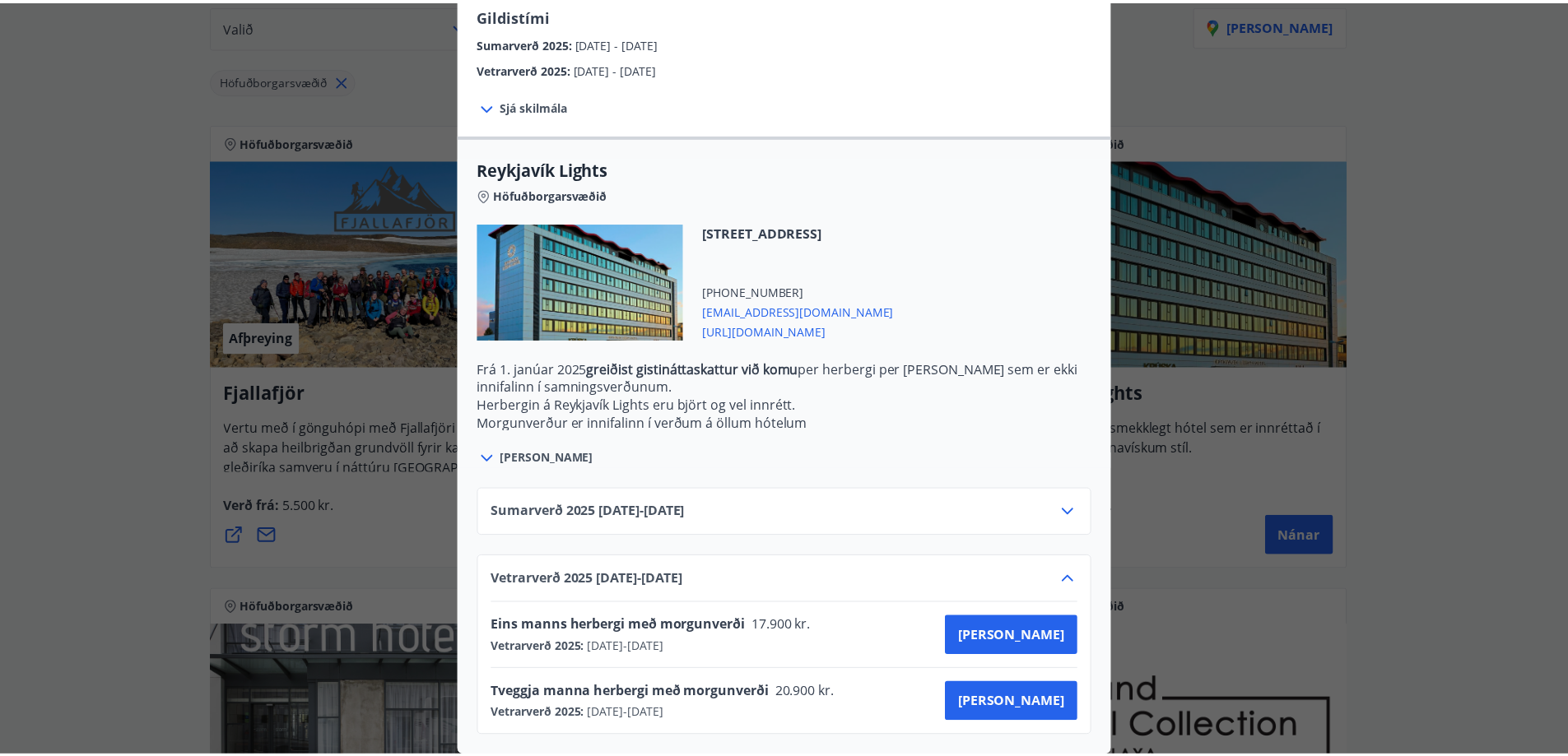
scroll to position [0, 0]
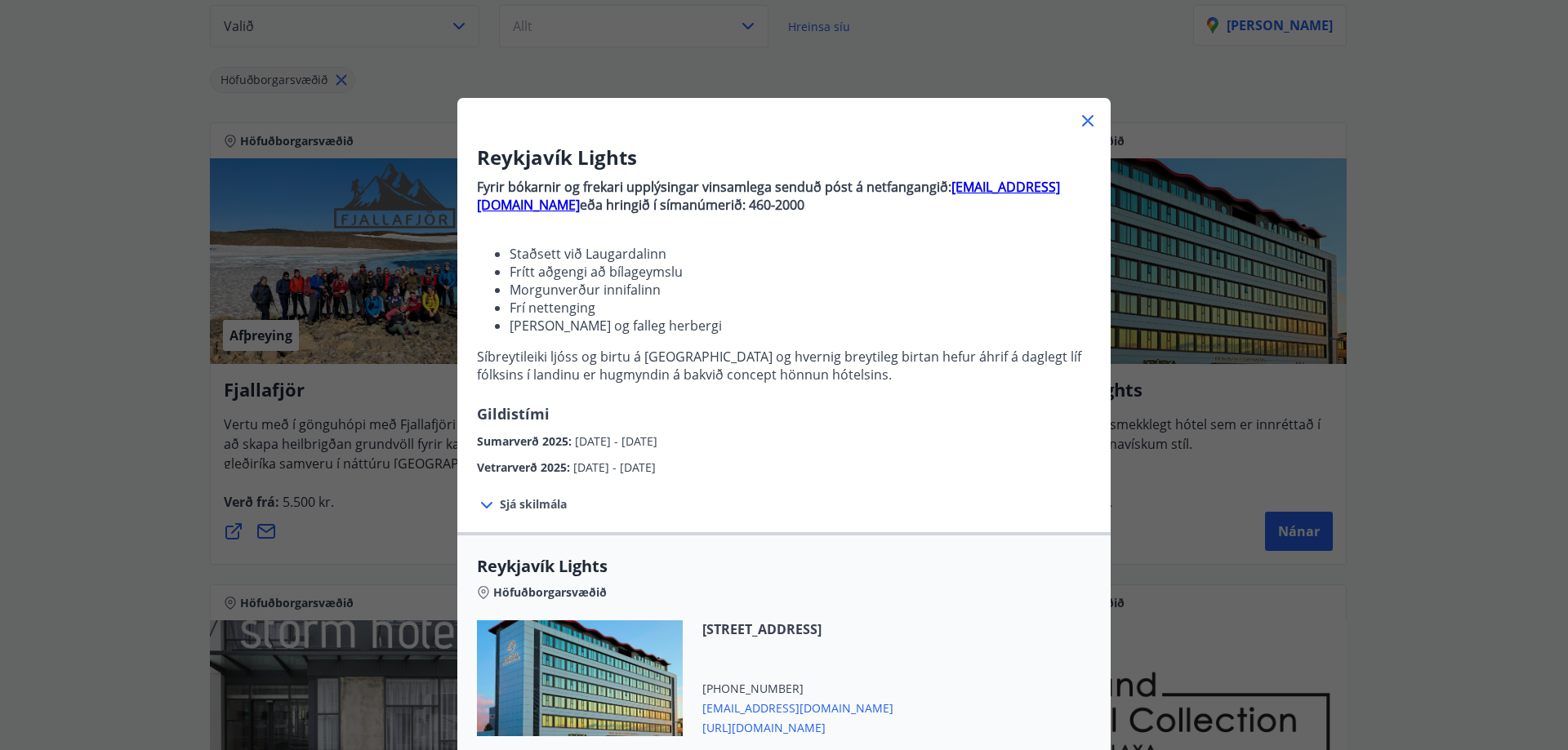
click at [324, 646] on div "Reykjavík Lights Fyrir bókarnir og frekari upplýsingar vinsamlega senduð póst á…" at bounding box center [784, 375] width 1568 height 750
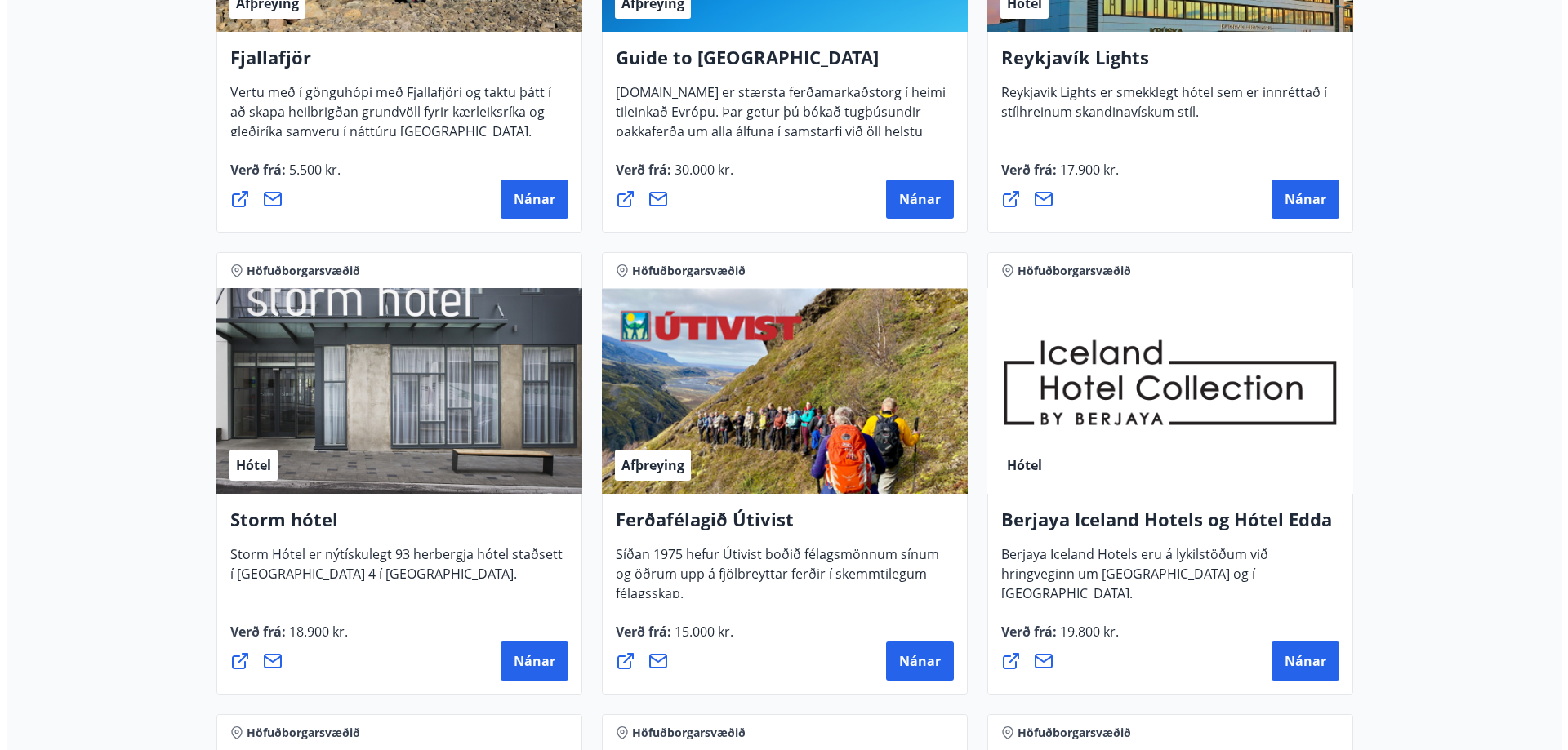
scroll to position [729, 0]
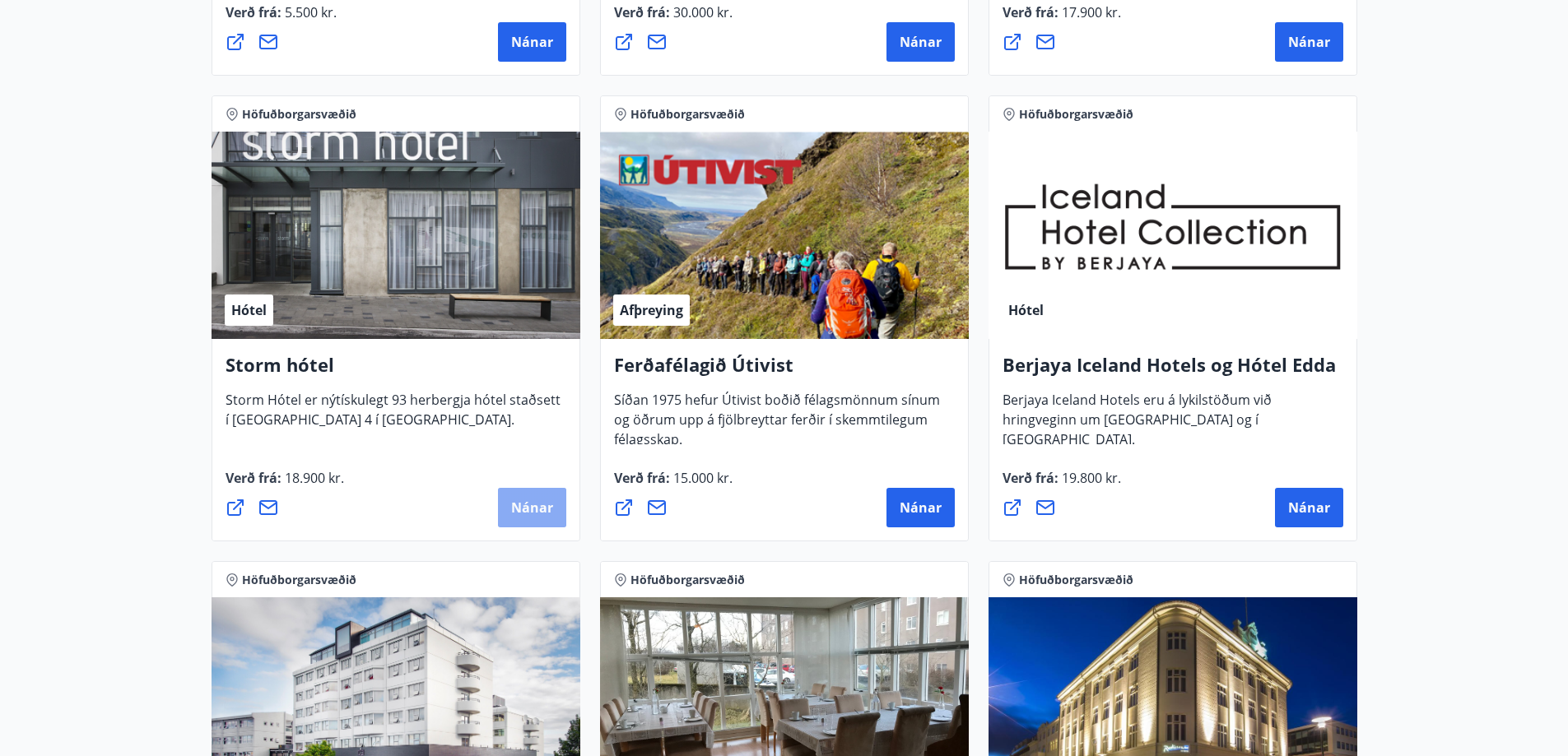
click at [530, 509] on span "Nánar" at bounding box center [532, 508] width 42 height 18
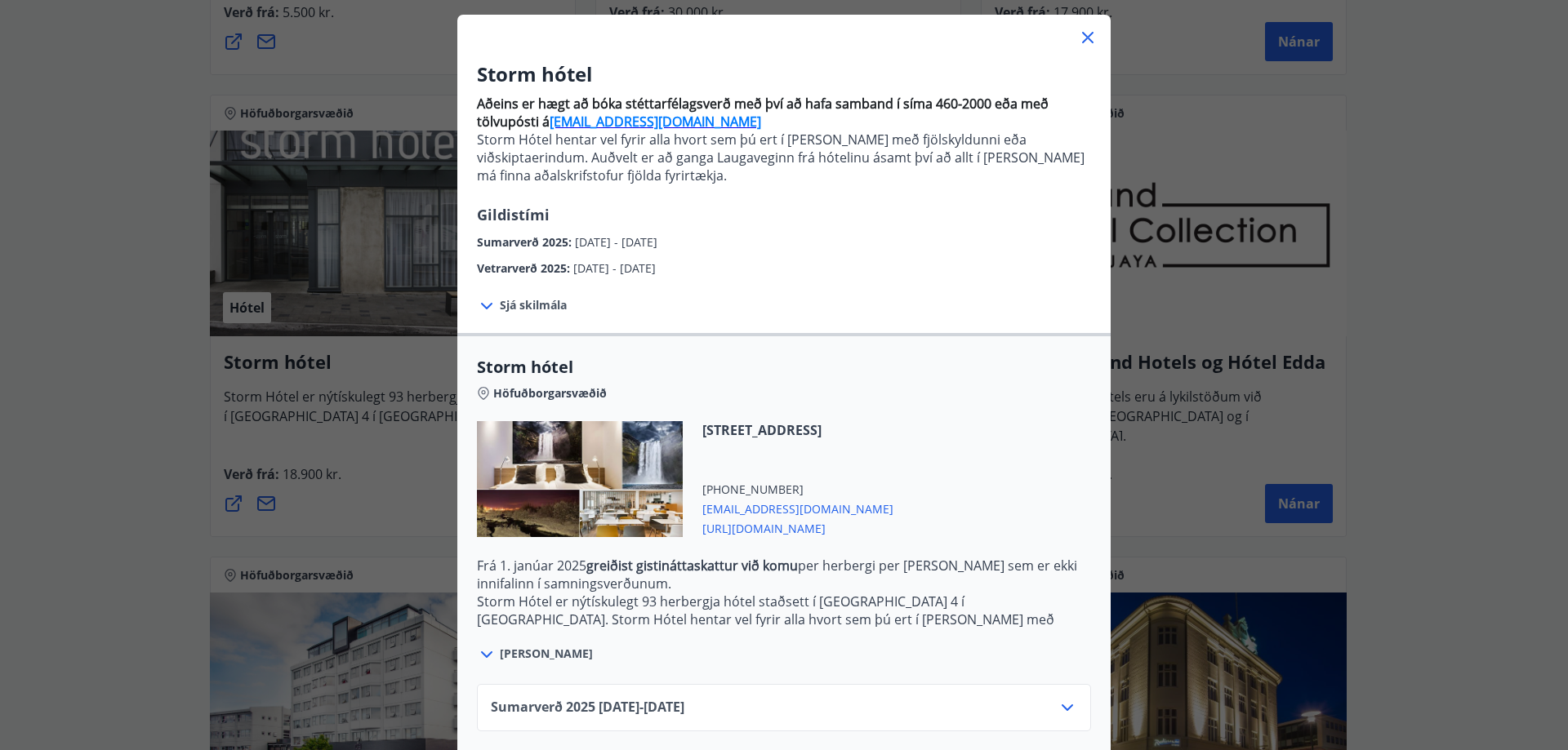
scroll to position [163, 0]
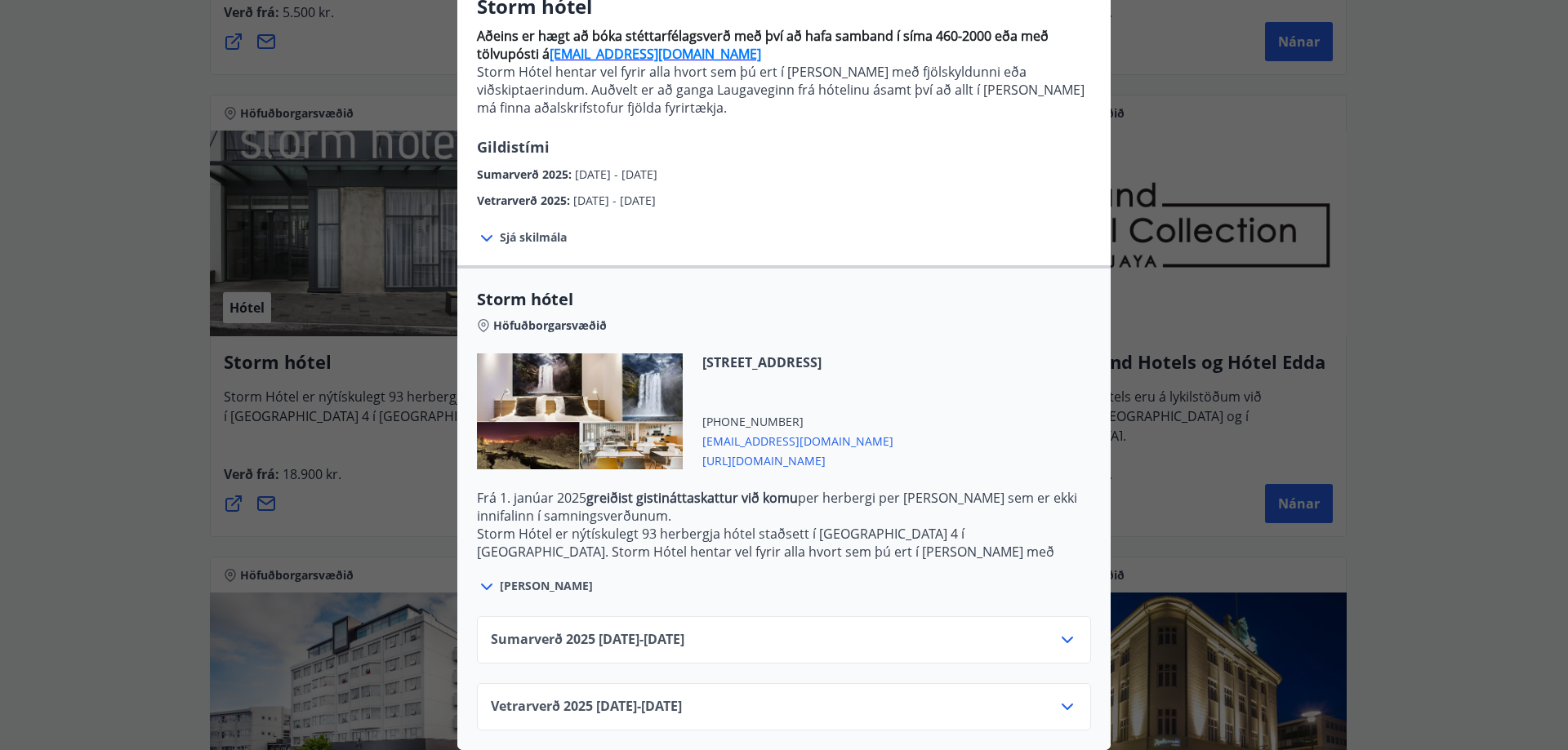
click at [1064, 697] on icon at bounding box center [1068, 707] width 20 height 20
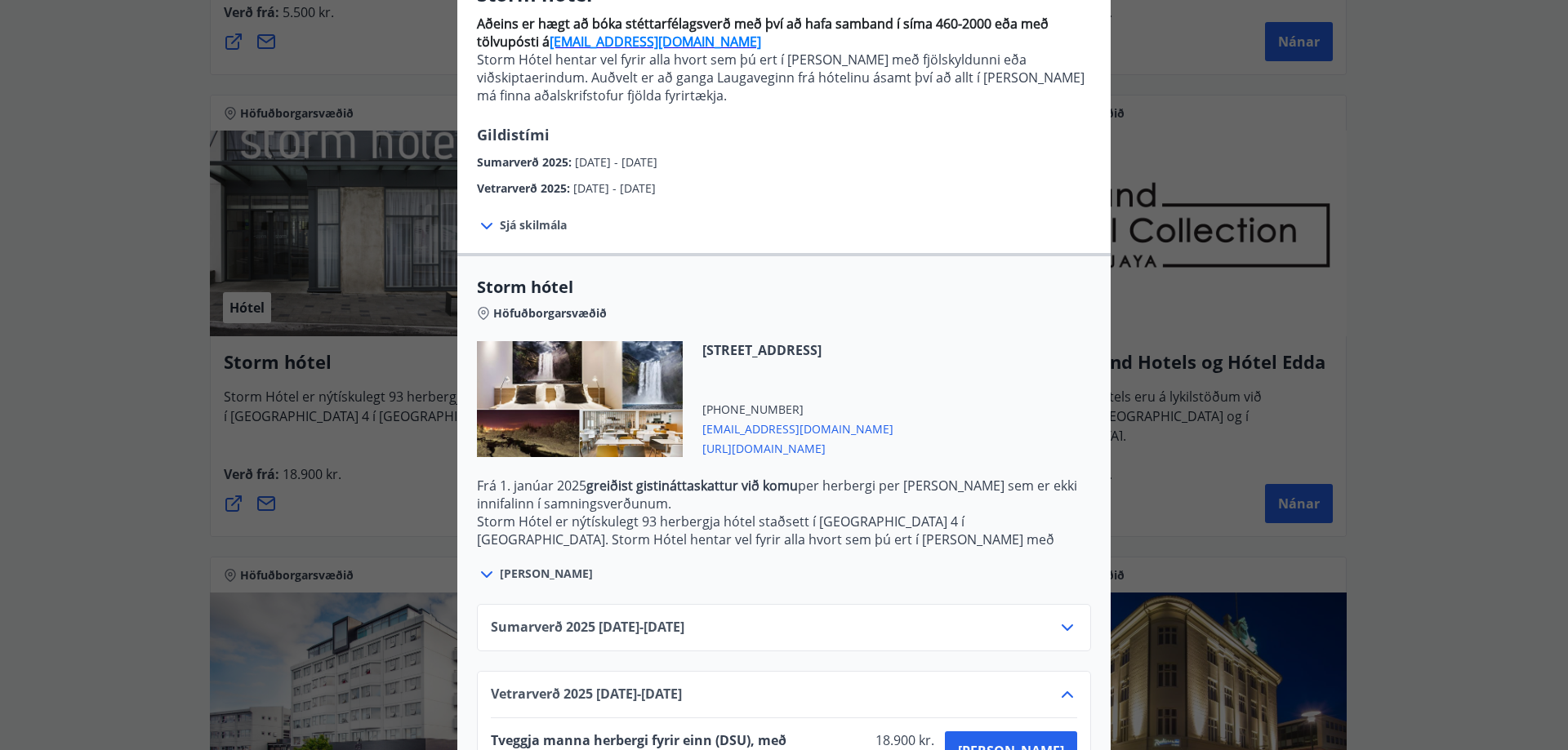
scroll to position [295, 0]
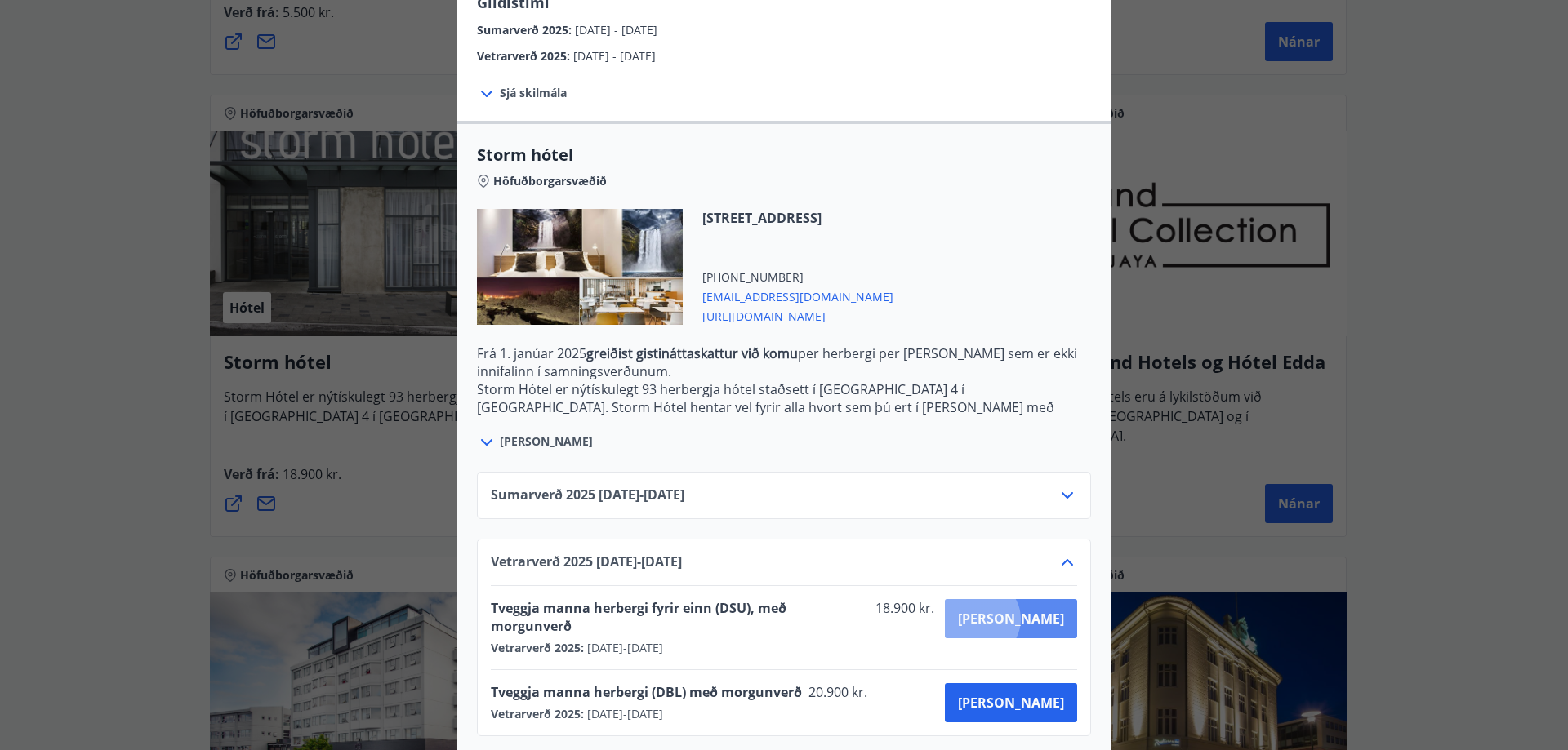
click at [1038, 620] on span "[PERSON_NAME]" at bounding box center [1011, 619] width 106 height 18
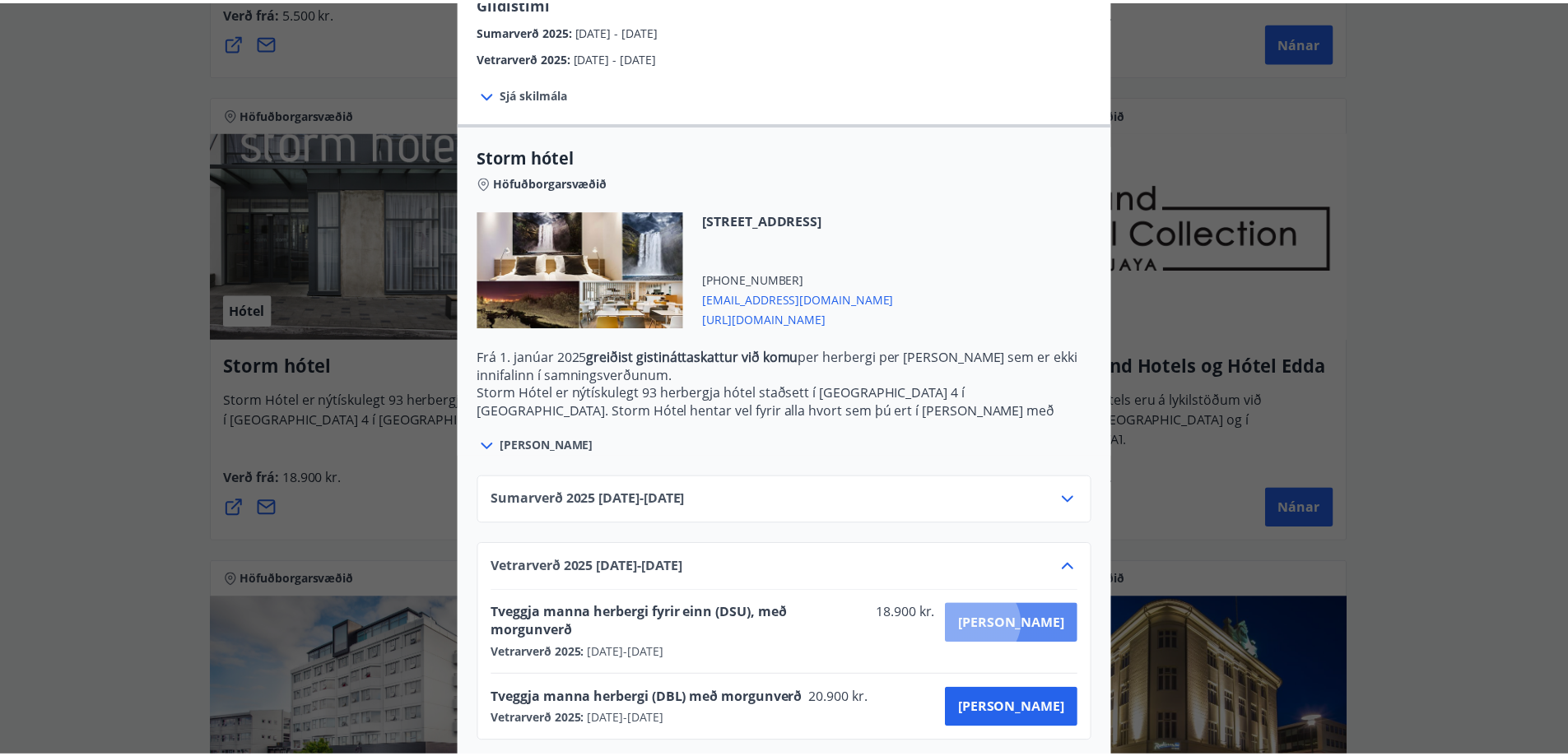
scroll to position [3, 0]
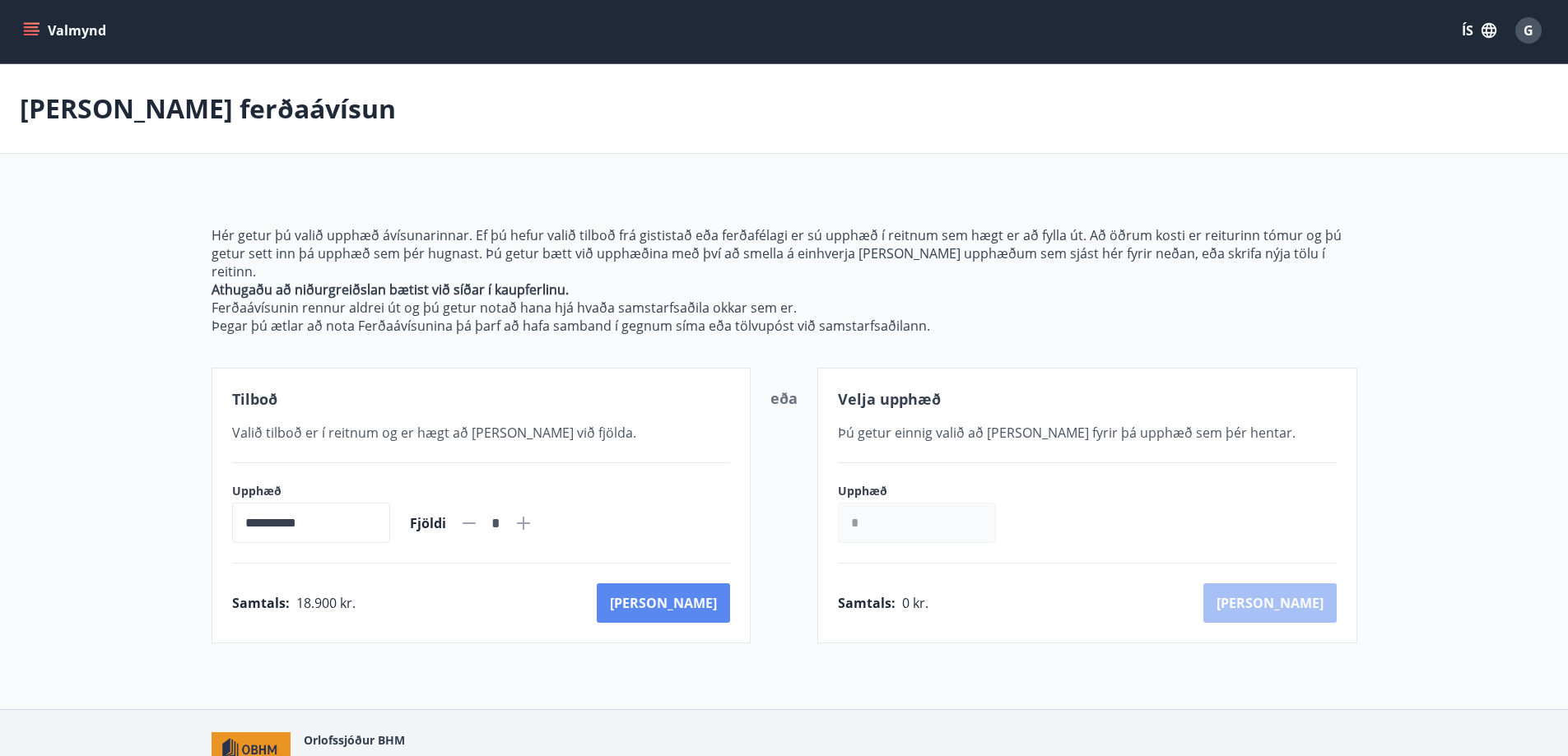
click at [699, 583] on button "[PERSON_NAME]" at bounding box center [664, 603] width 133 height 40
